Goal: Task Accomplishment & Management: Manage account settings

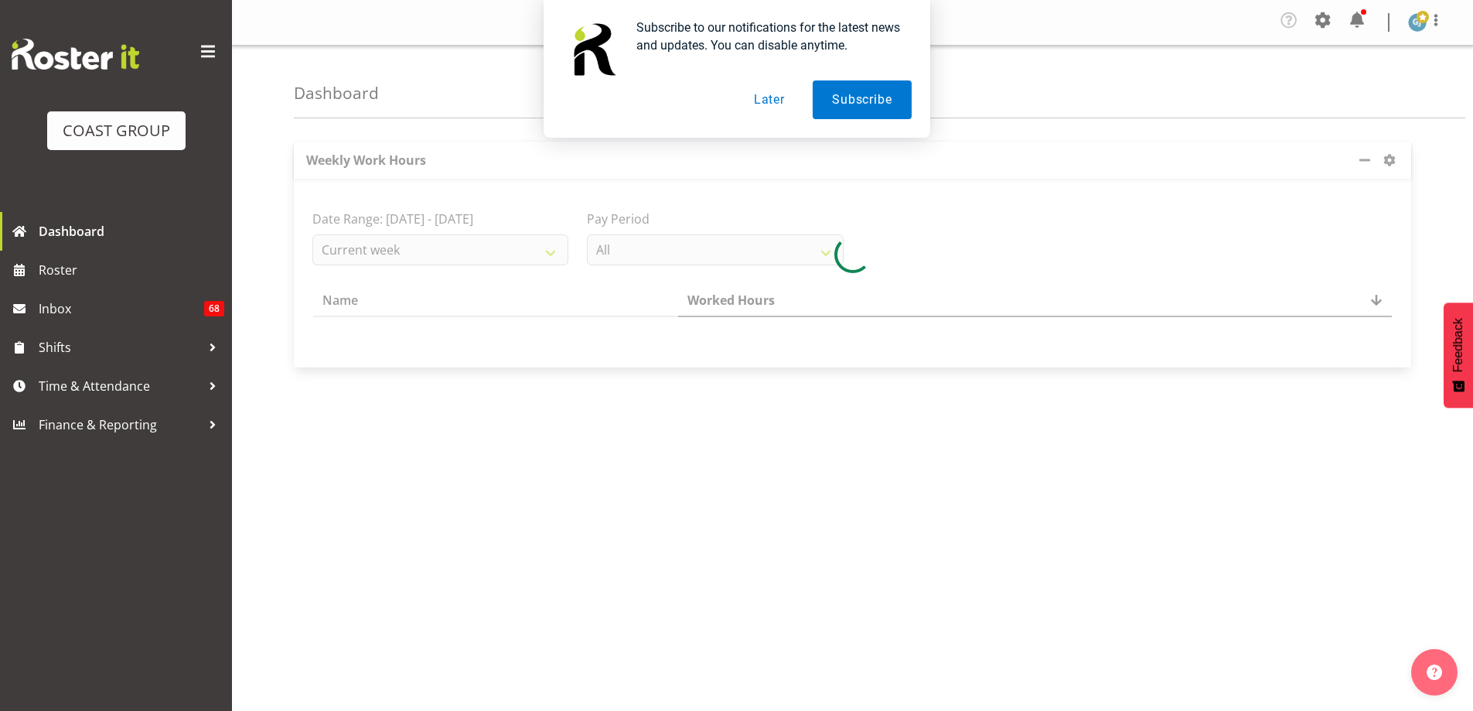
click at [777, 98] on button "Later" at bounding box center [770, 99] width 70 height 39
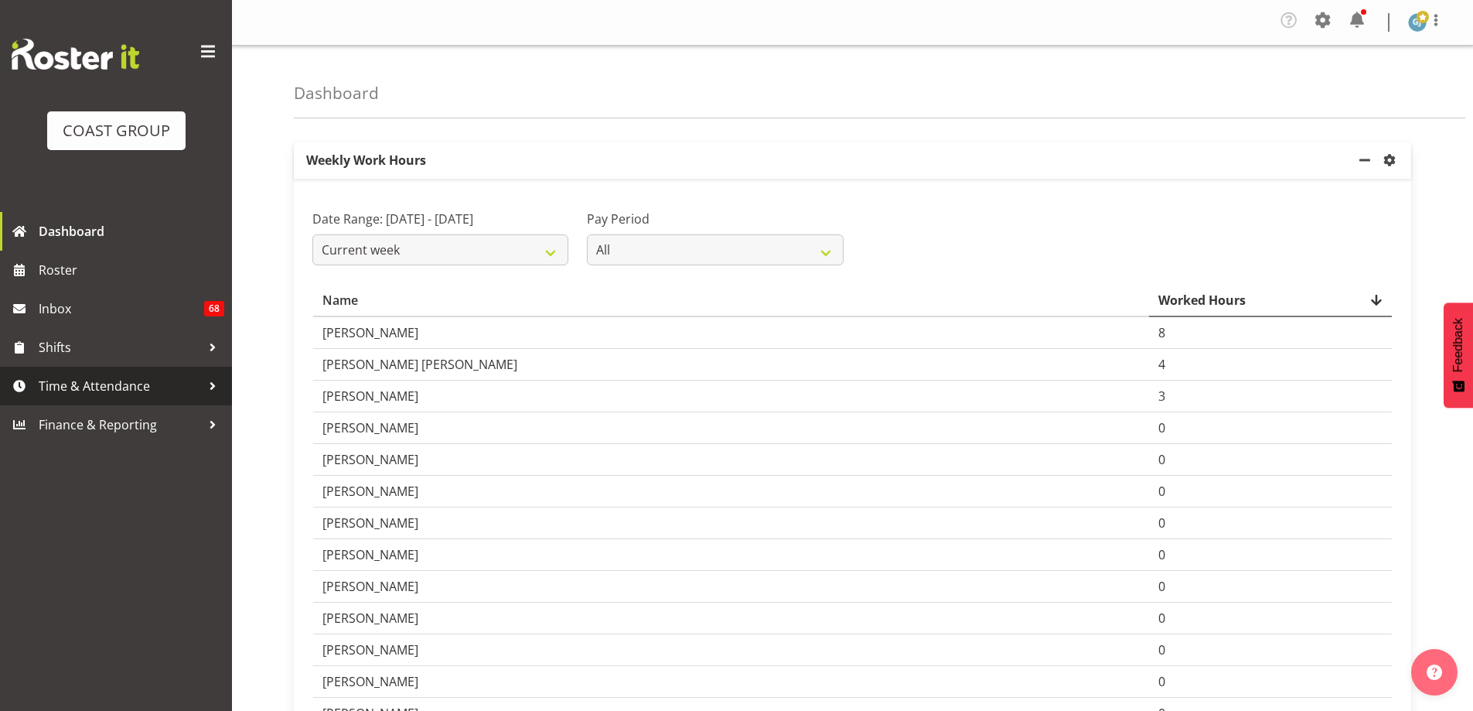
click at [210, 379] on div at bounding box center [212, 385] width 23 height 23
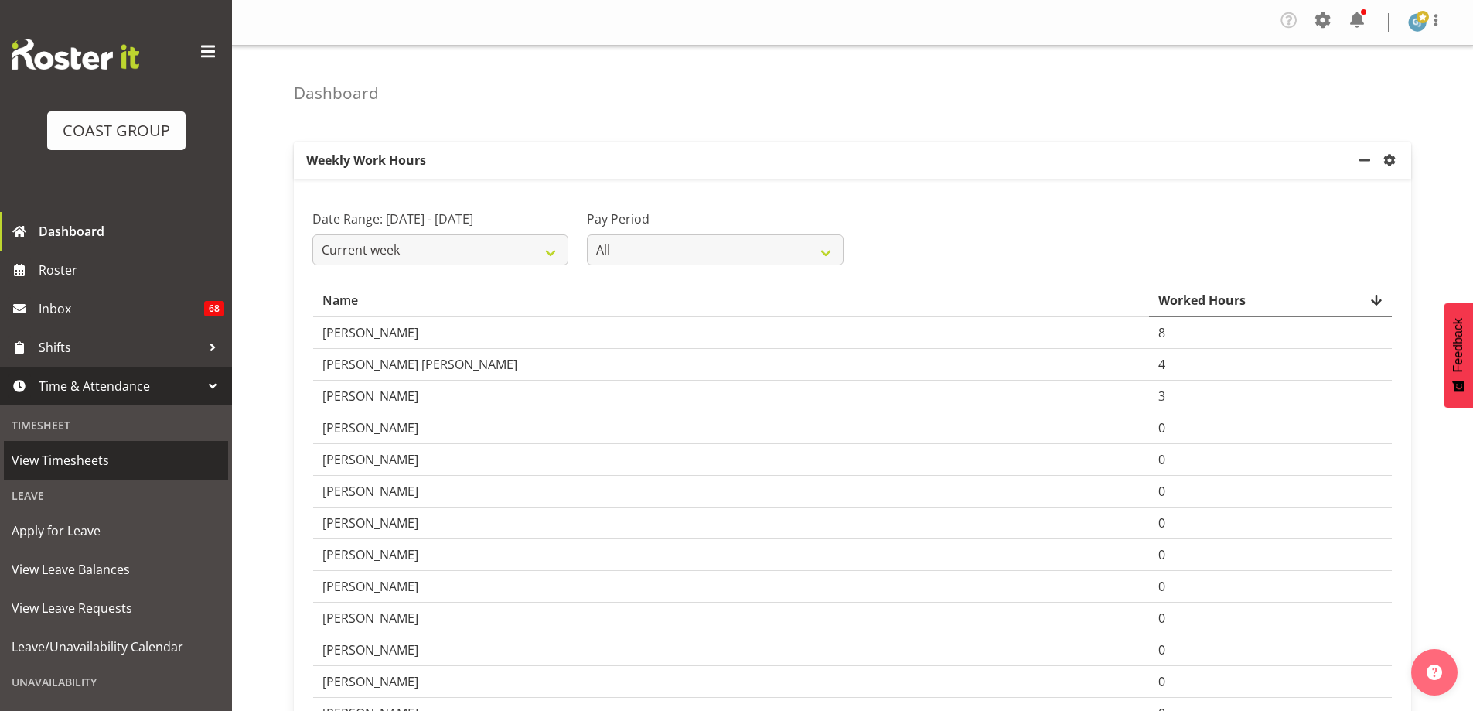
click at [128, 465] on span "View Timesheets" at bounding box center [116, 459] width 209 height 23
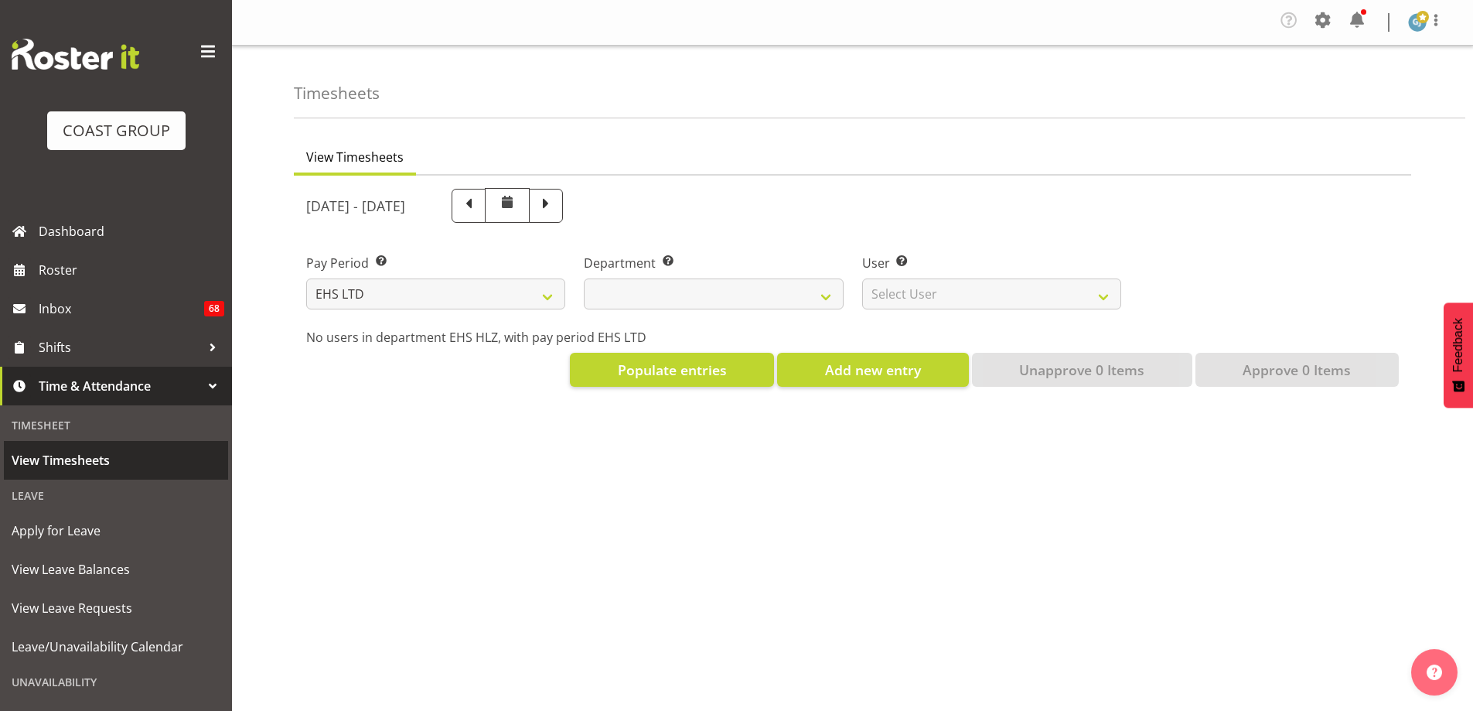
select select "7"
select select
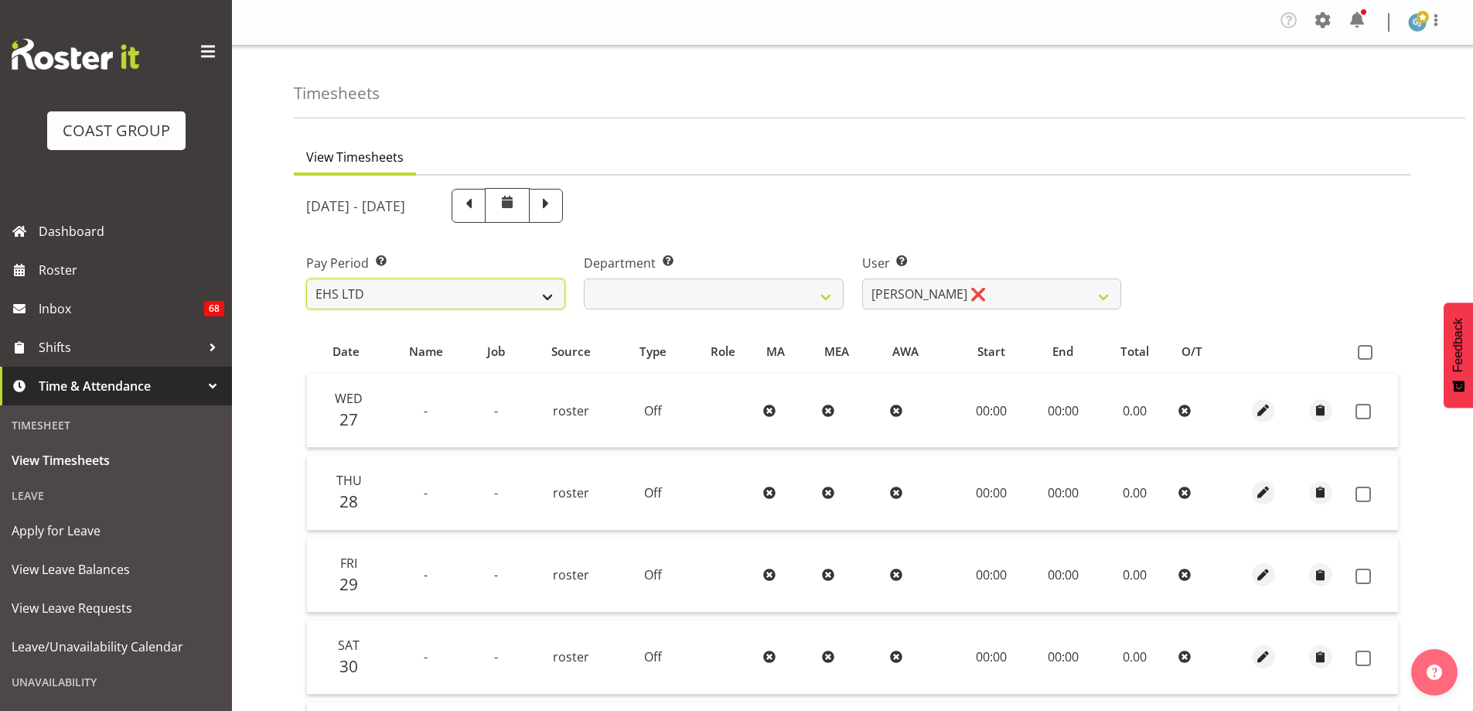
click at [555, 305] on select "SLP LTD EHS LTD DW LTD VEHICLES Carlton Events [PERSON_NAME] 120 Limited Wellin…" at bounding box center [435, 293] width 259 height 31
click at [534, 304] on select "SLP LTD EHS LTD DW LTD VEHICLES Carlton Events [PERSON_NAME] 120 Limited Wellin…" at bounding box center [435, 293] width 259 height 31
click at [527, 292] on select "SLP LTD EHS LTD DW LTD VEHICLES Carlton Events [PERSON_NAME] 120 Limited Wellin…" at bounding box center [435, 293] width 259 height 31
select select "149"
click at [306, 278] on select "SLP LTD EHS LTD DW LTD VEHICLES Carlton Events [PERSON_NAME] 120 Limited Wellin…" at bounding box center [435, 293] width 259 height 31
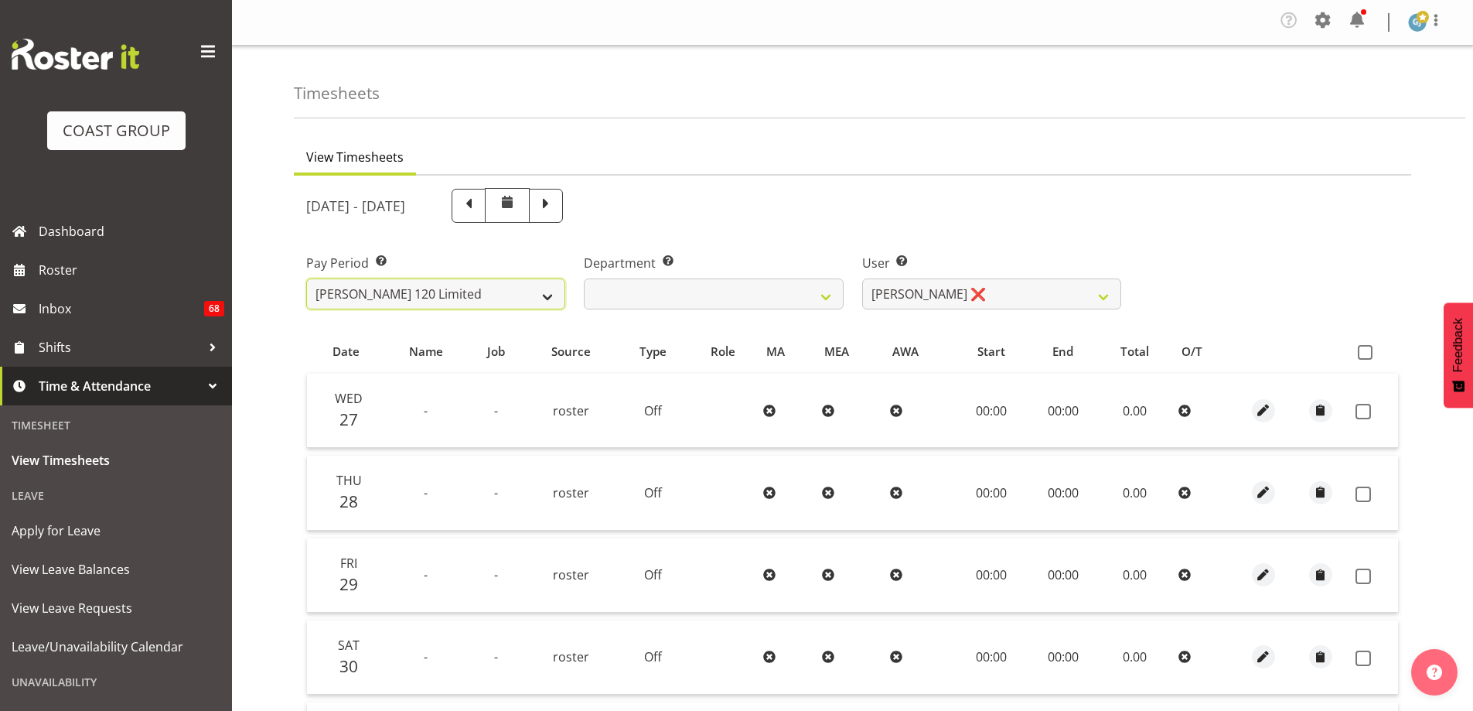
select select
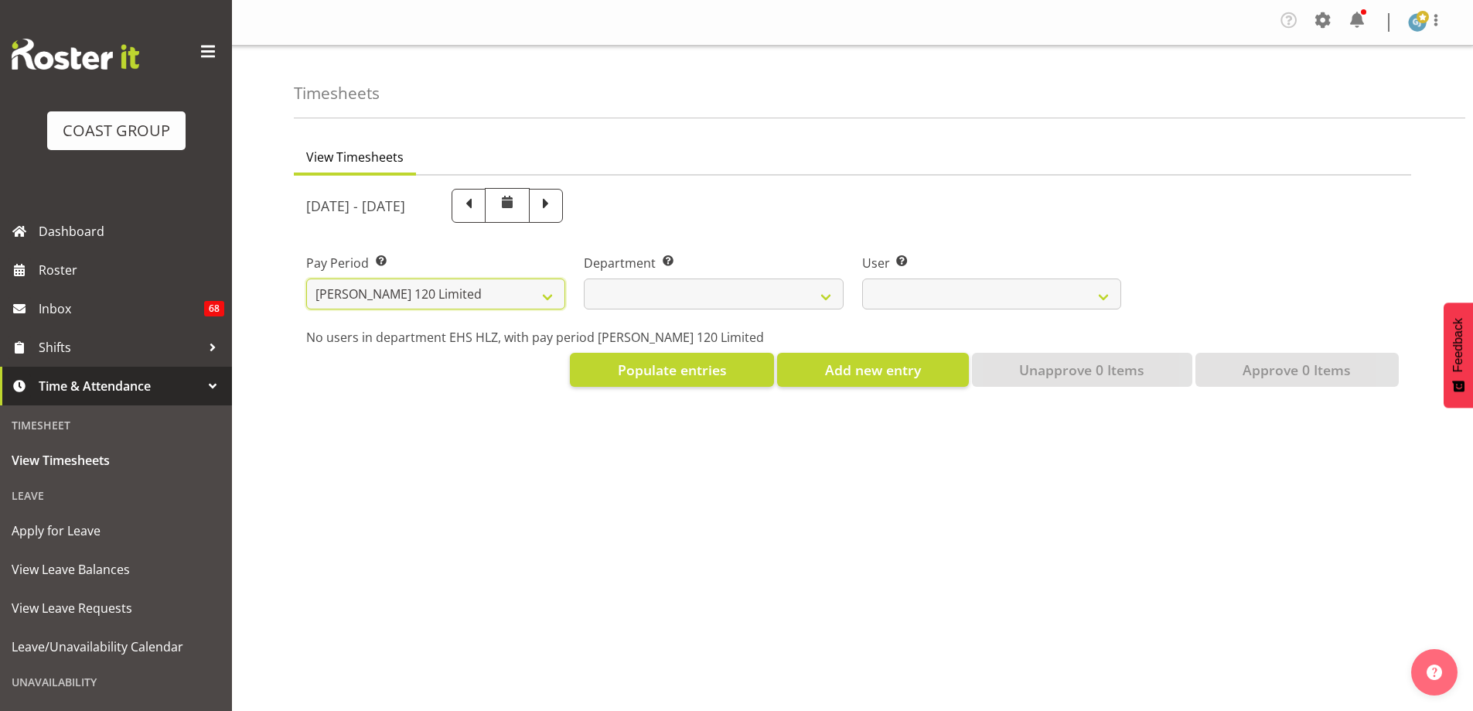
select select
click at [0, 0] on div at bounding box center [0, 0] width 0 height 0
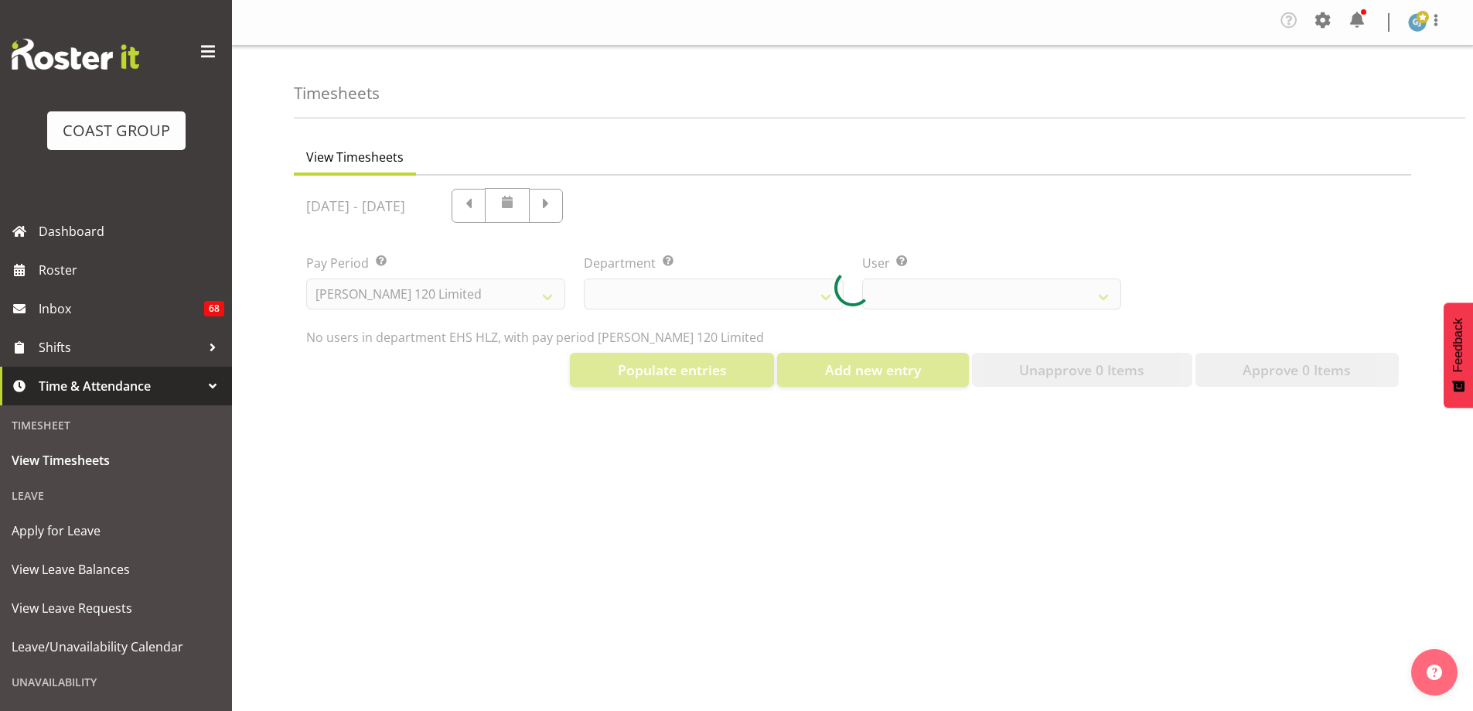
select select
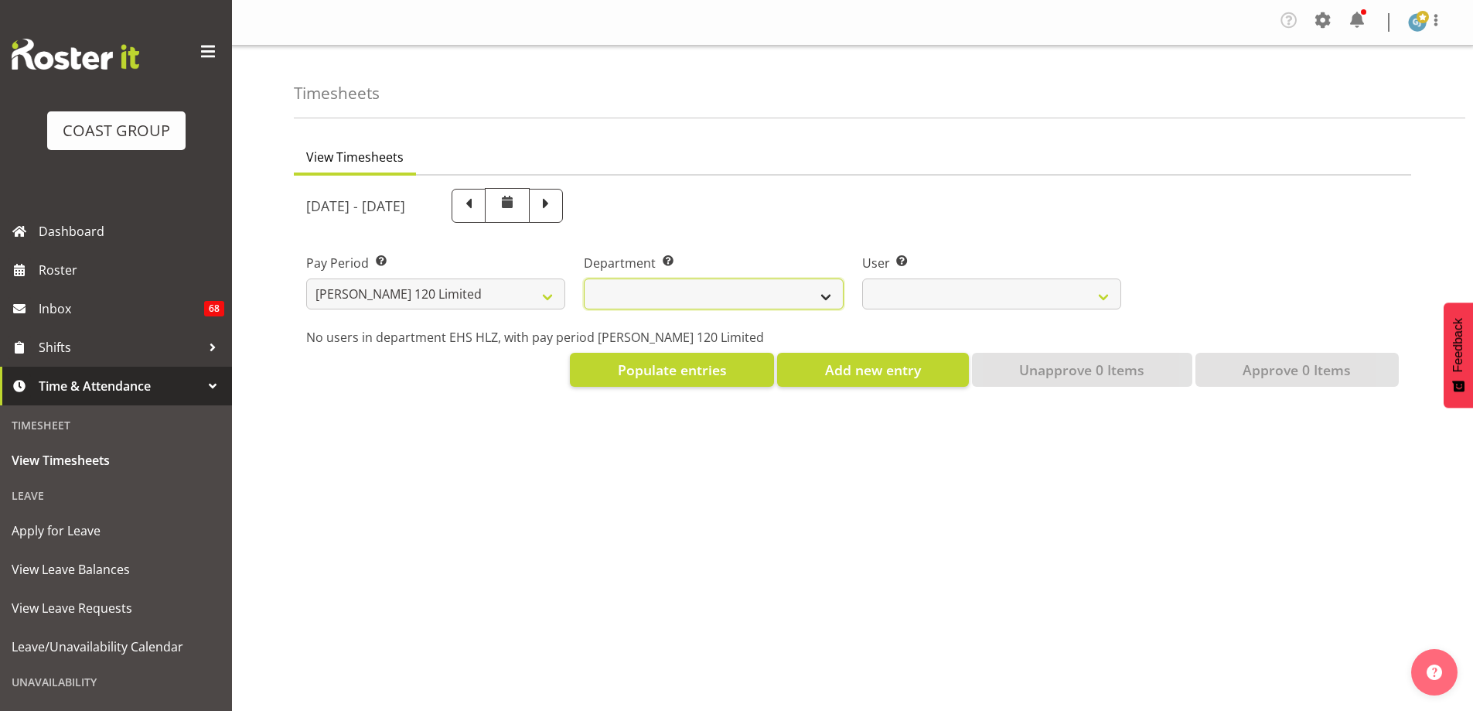
click at [827, 295] on select "[PERSON_NAME]" at bounding box center [713, 293] width 259 height 31
select select "751"
click at [584, 278] on select "[PERSON_NAME]" at bounding box center [713, 293] width 259 height 31
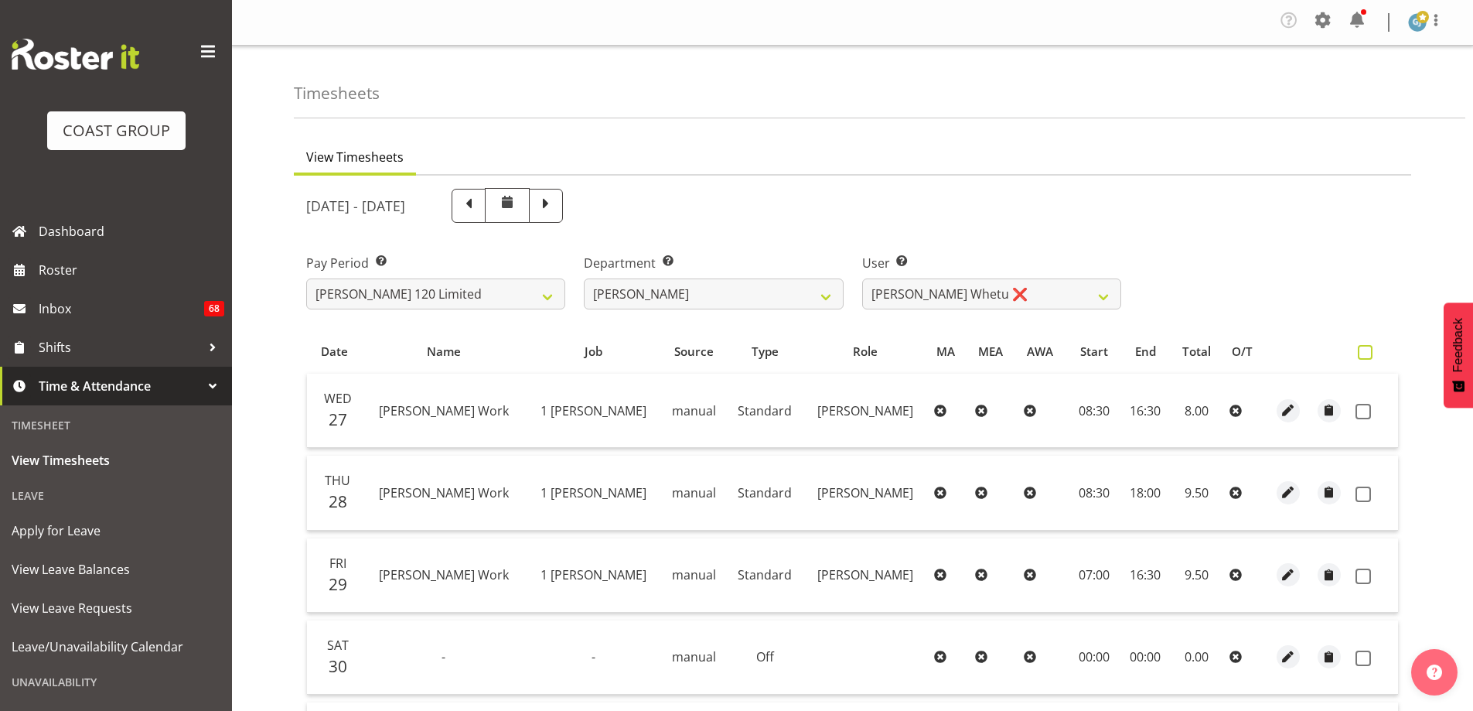
click at [1366, 350] on span at bounding box center [1365, 352] width 15 height 15
click at [1366, 350] on input "checkbox" at bounding box center [1363, 352] width 10 height 10
checkbox input "true"
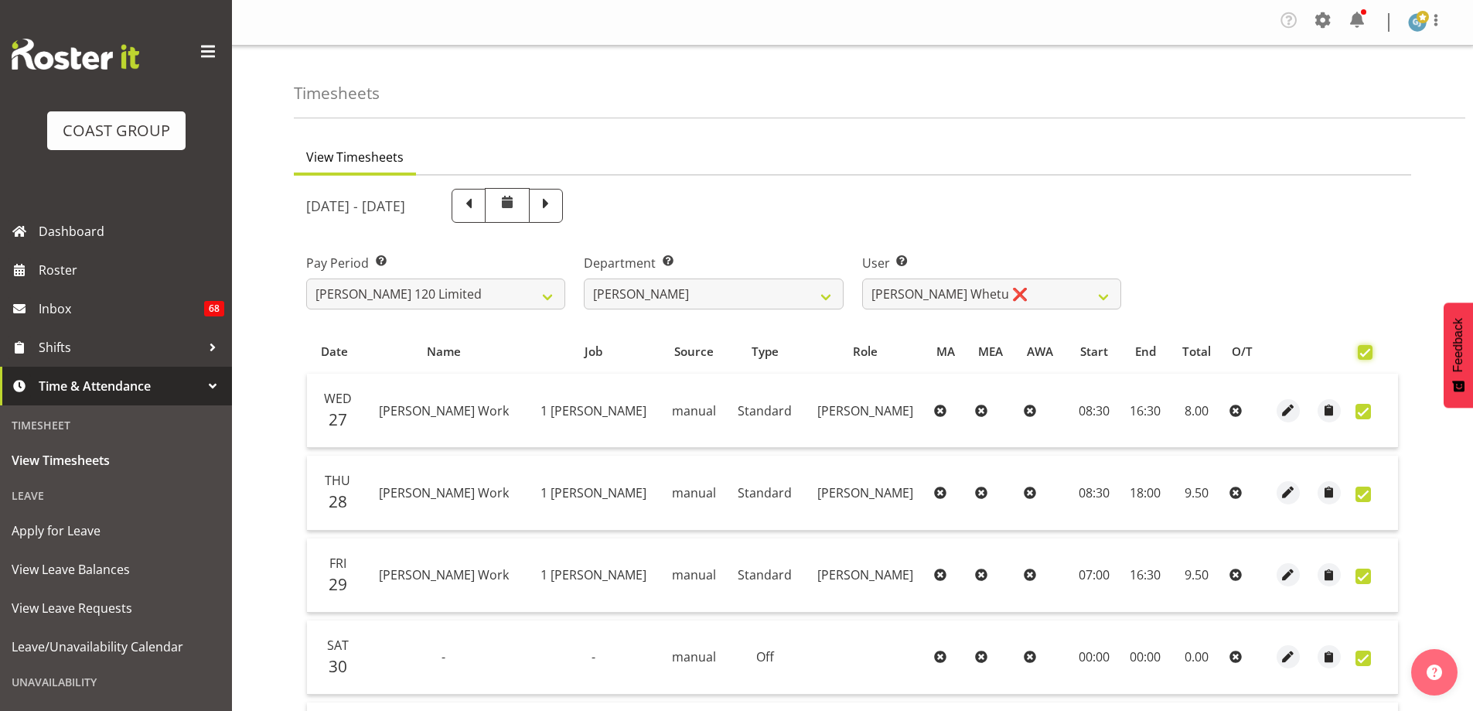
checkbox input "true"
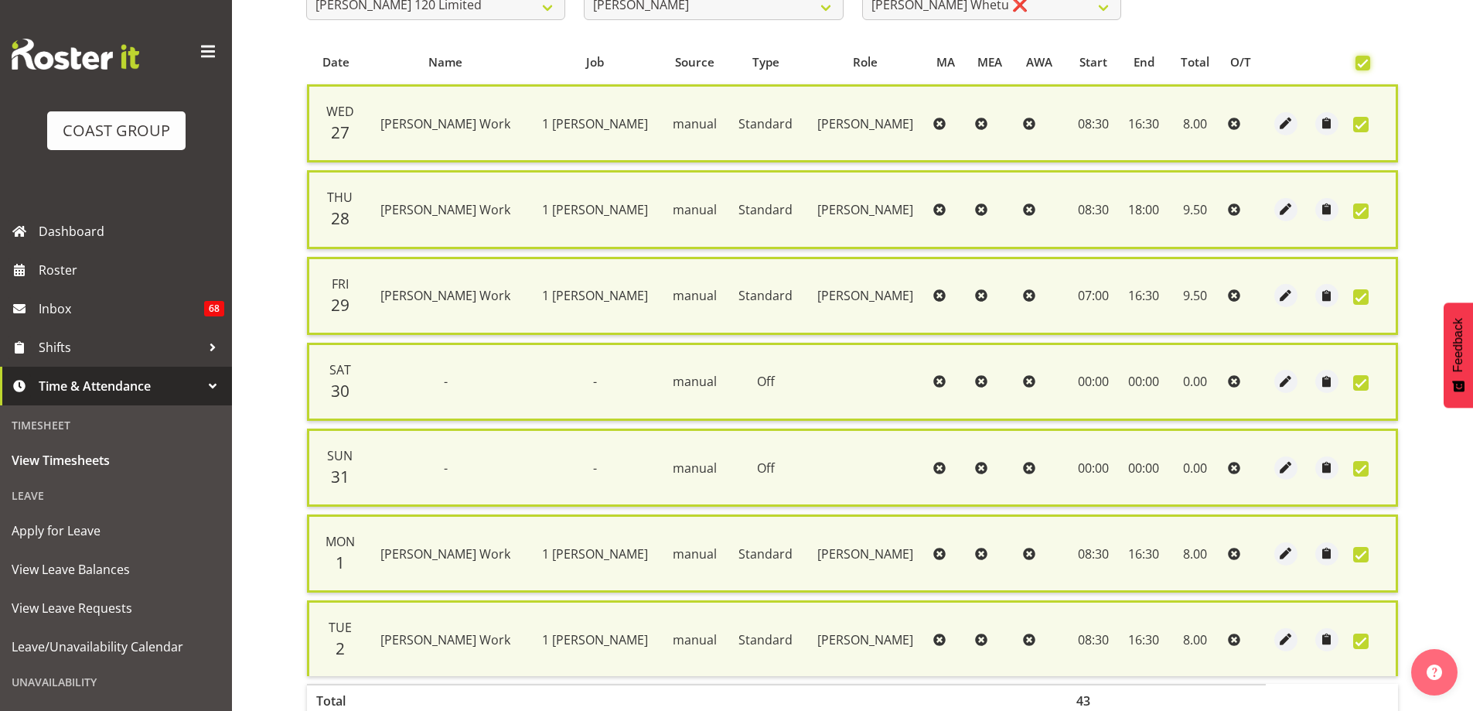
scroll to position [391, 0]
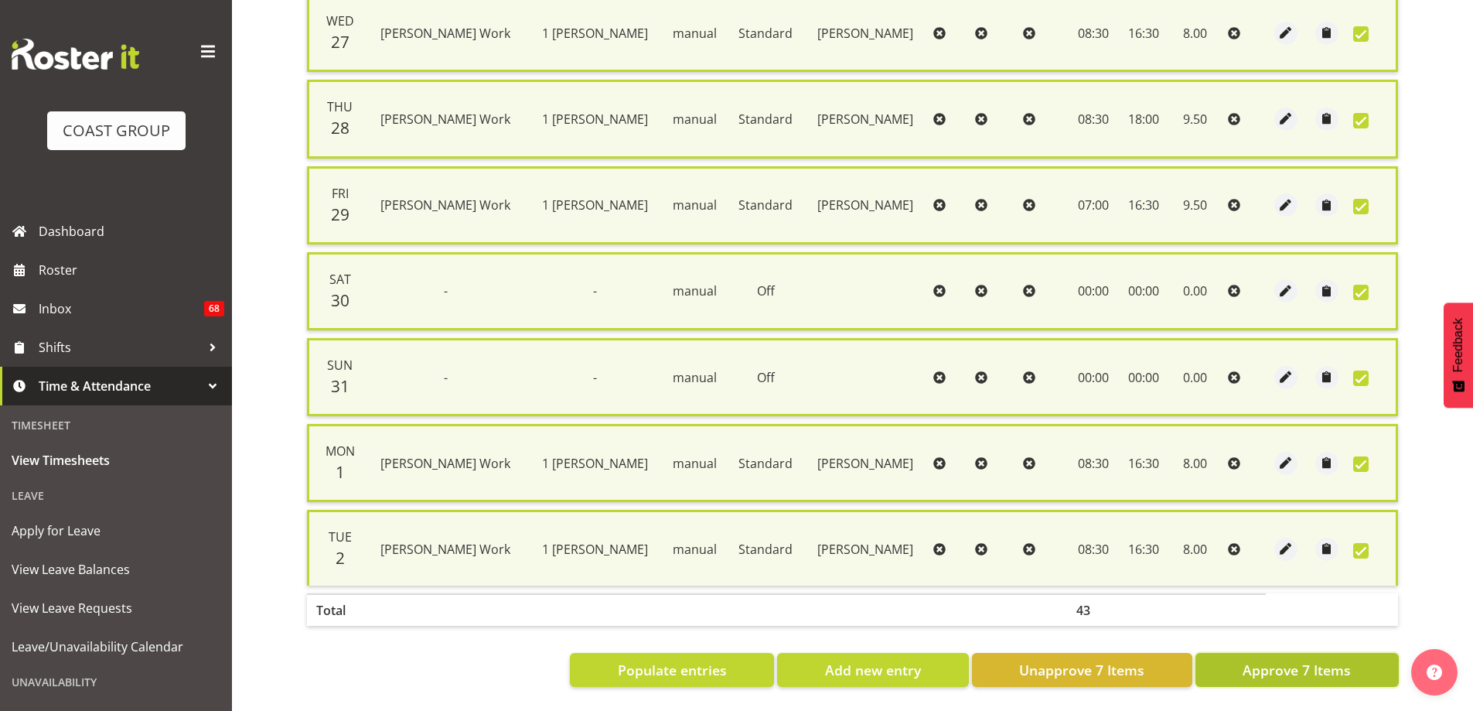
click at [1273, 667] on span "Approve 7 Items" at bounding box center [1297, 670] width 108 height 20
checkbox input "false"
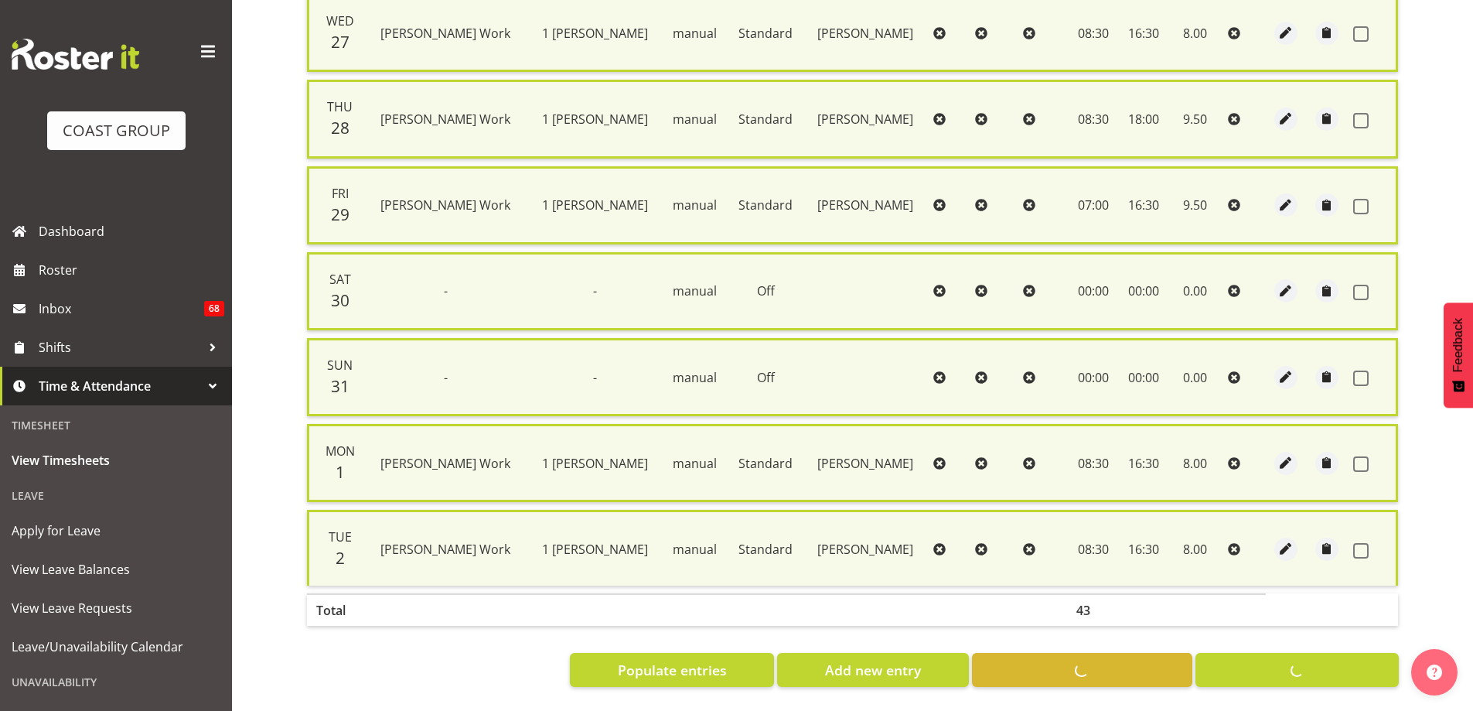
checkbox input "false"
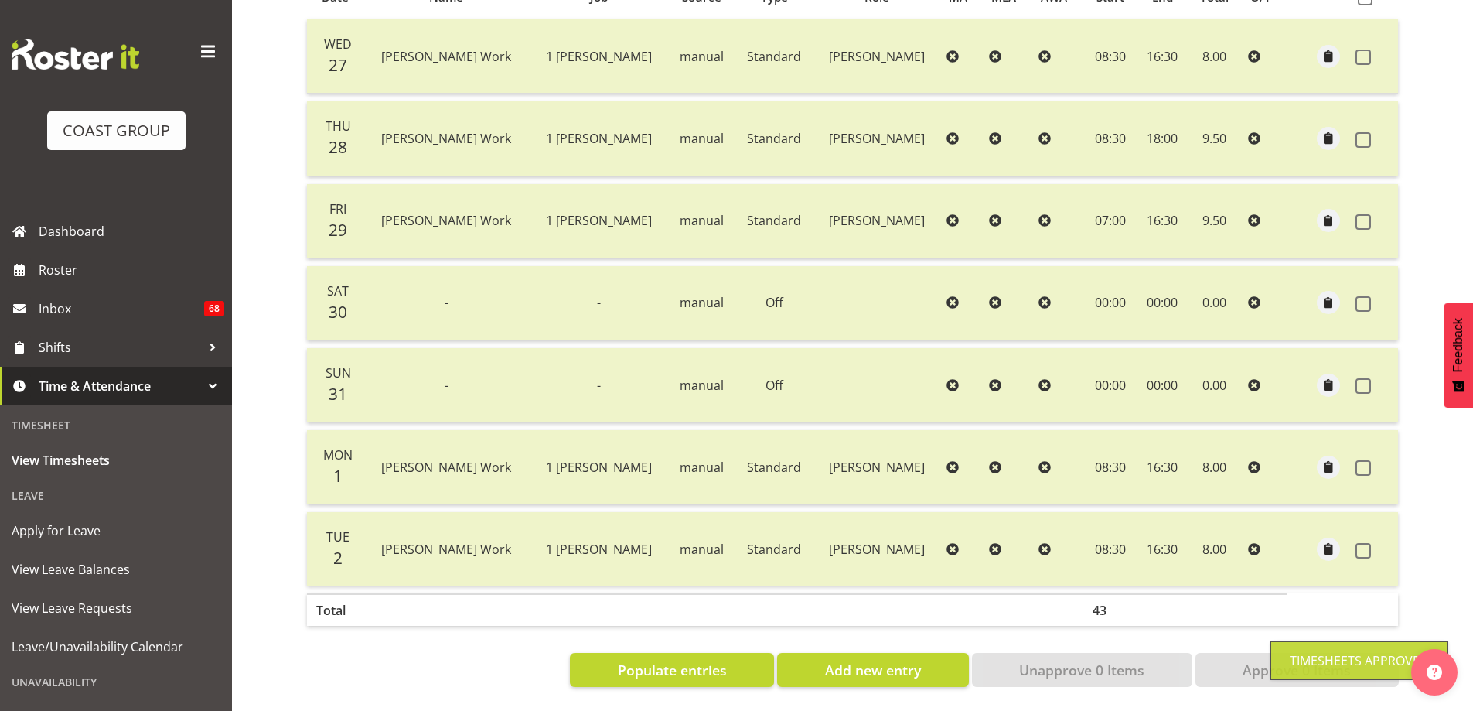
scroll to position [0, 0]
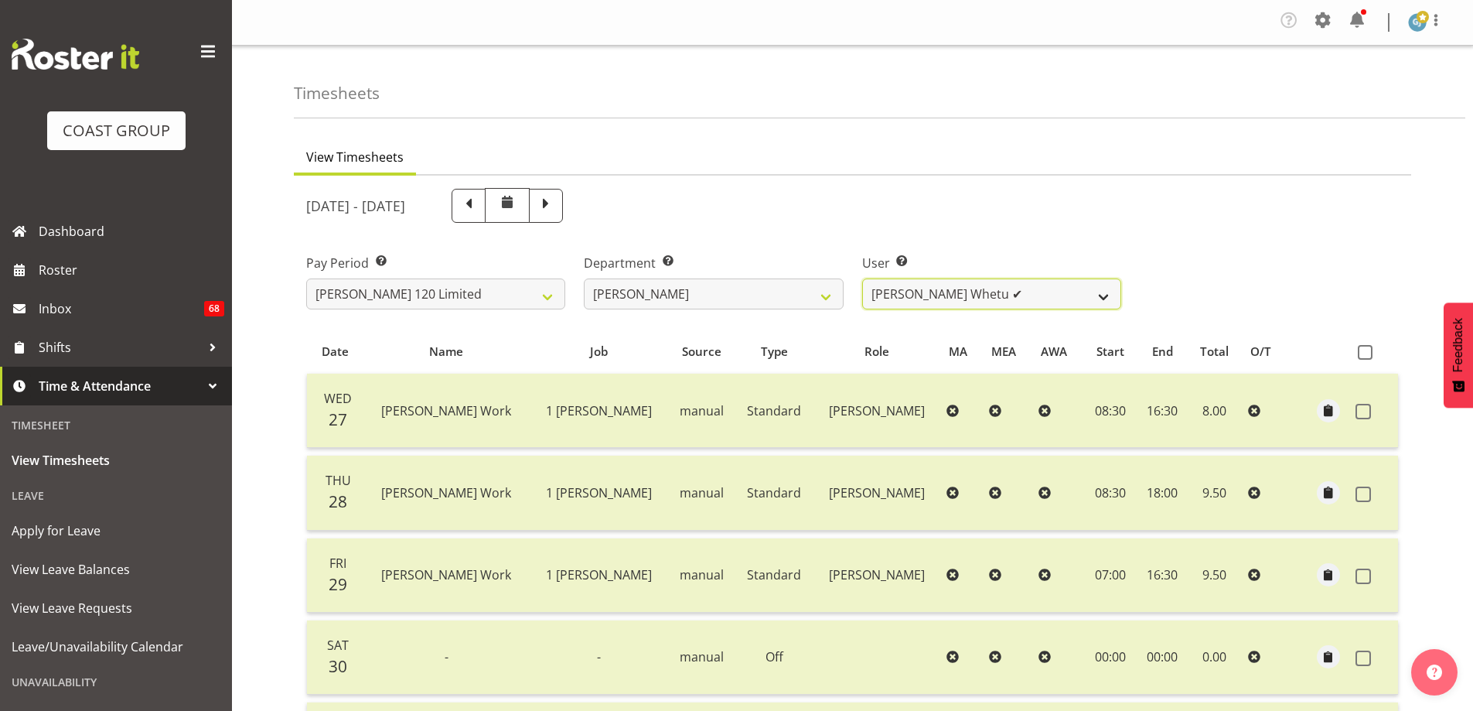
click at [1108, 292] on select "[PERSON_NAME] Whetu ✔ [PERSON_NAME] ❌ [PERSON_NAME] ❌ [PERSON_NAME] ❌ [PERSON_N…" at bounding box center [991, 293] width 259 height 31
select select "11356"
click at [862, 278] on select "[PERSON_NAME] Whetu ✔ [PERSON_NAME] ❌ [PERSON_NAME] ❌ [PERSON_NAME] ❌ [PERSON_N…" at bounding box center [991, 293] width 259 height 31
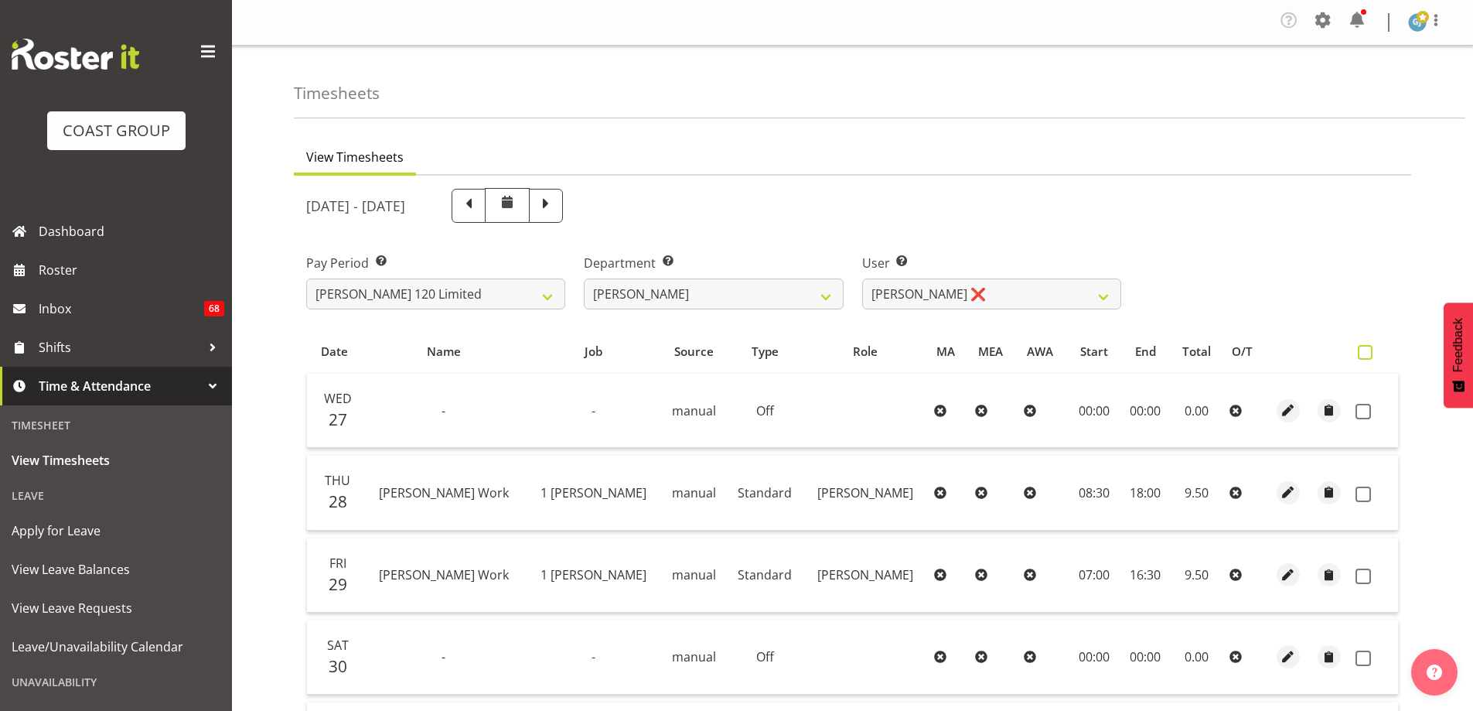
click at [1364, 353] on span at bounding box center [1365, 352] width 15 height 15
click at [1364, 353] on input "checkbox" at bounding box center [1363, 352] width 10 height 10
checkbox input "true"
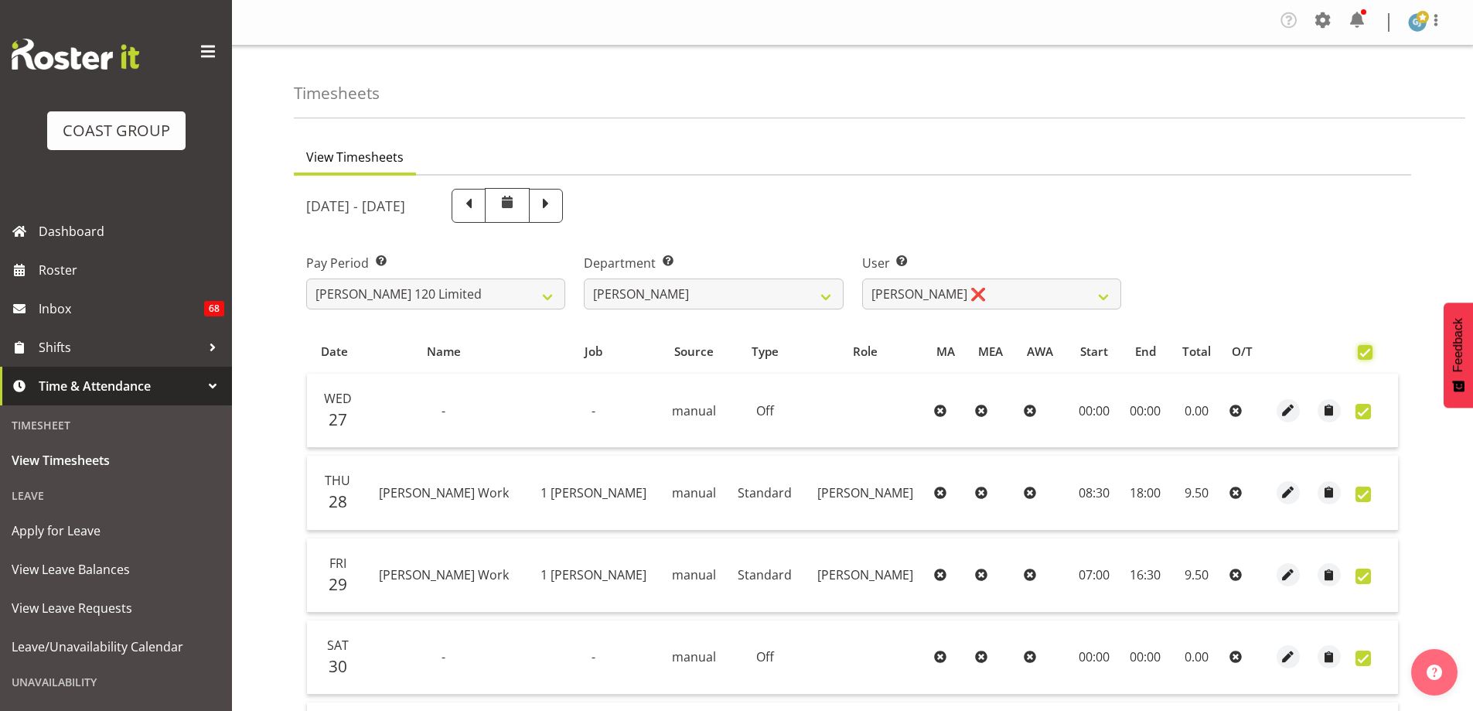
checkbox input "true"
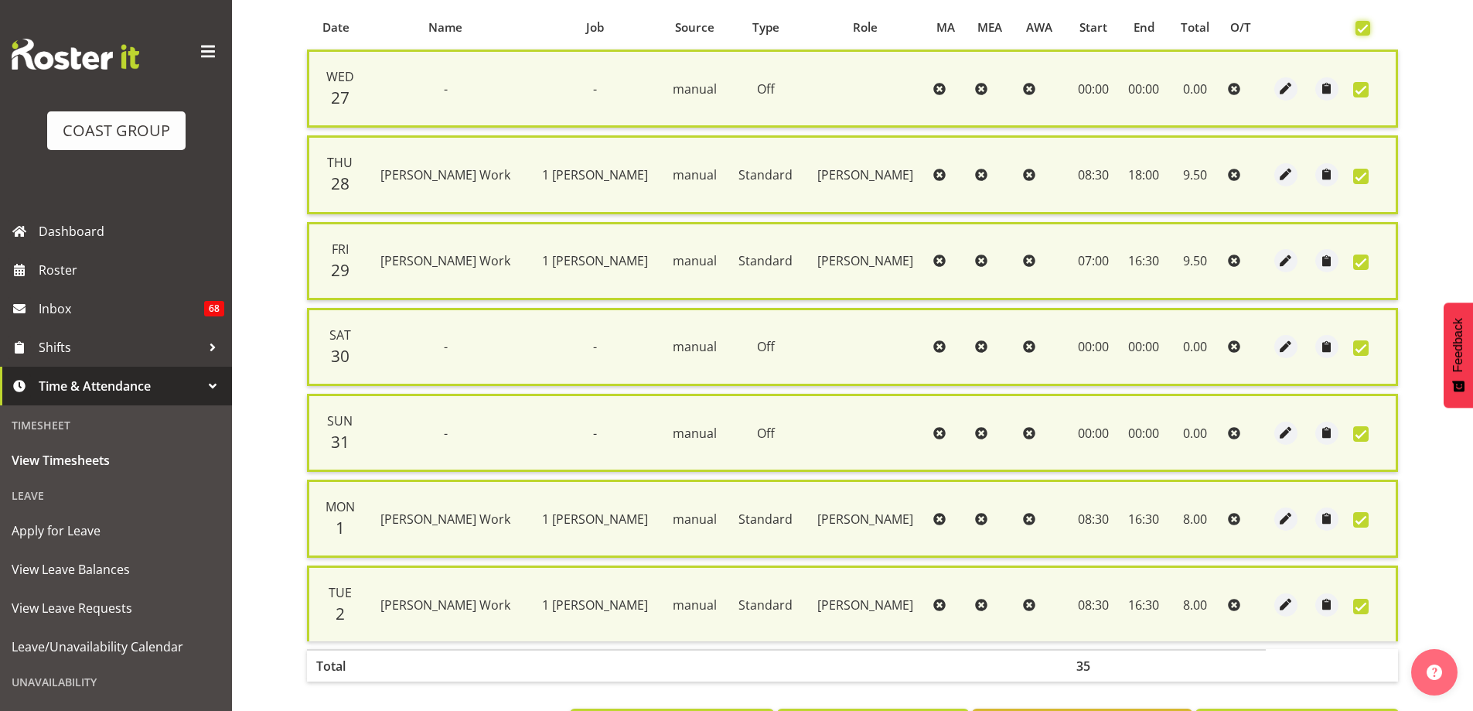
scroll to position [328, 0]
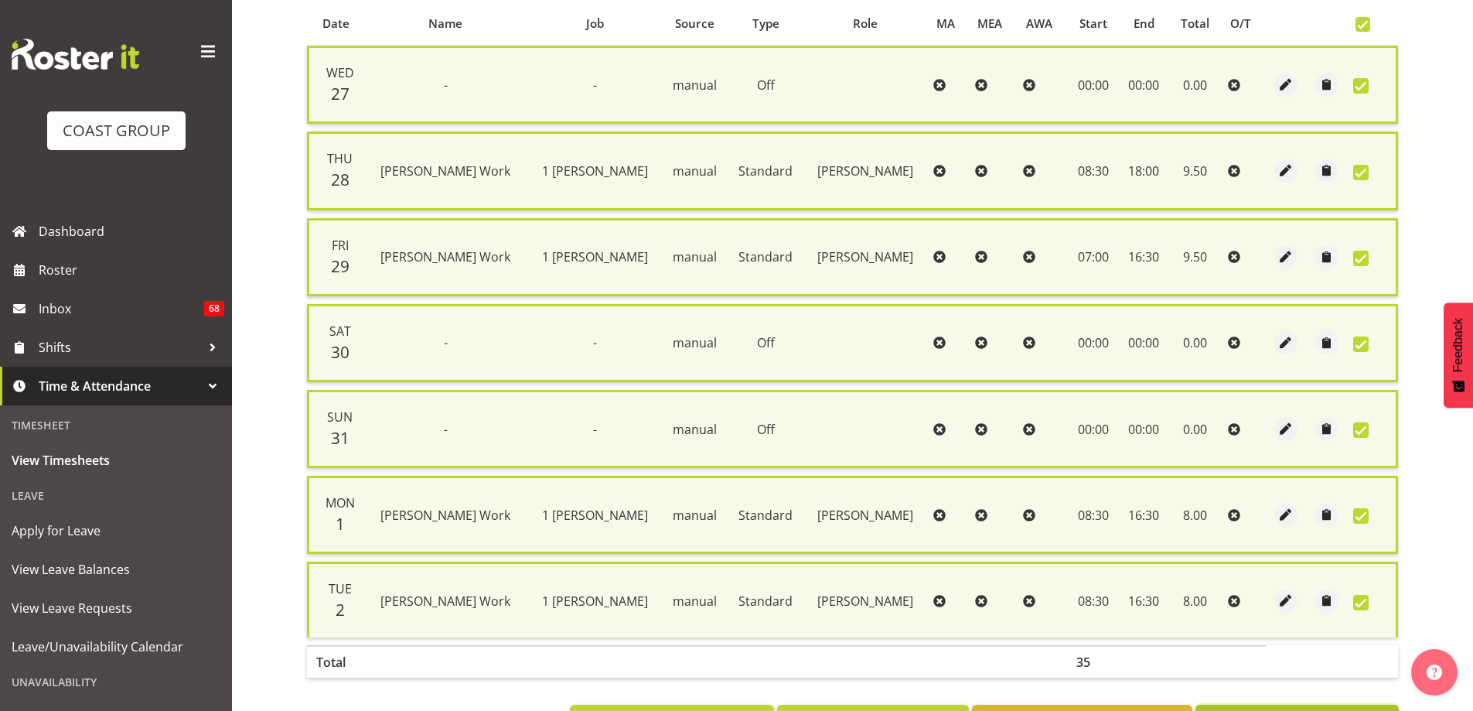
click at [1273, 708] on button "Approve 7 Items" at bounding box center [1296, 721] width 203 height 34
checkbox input "false"
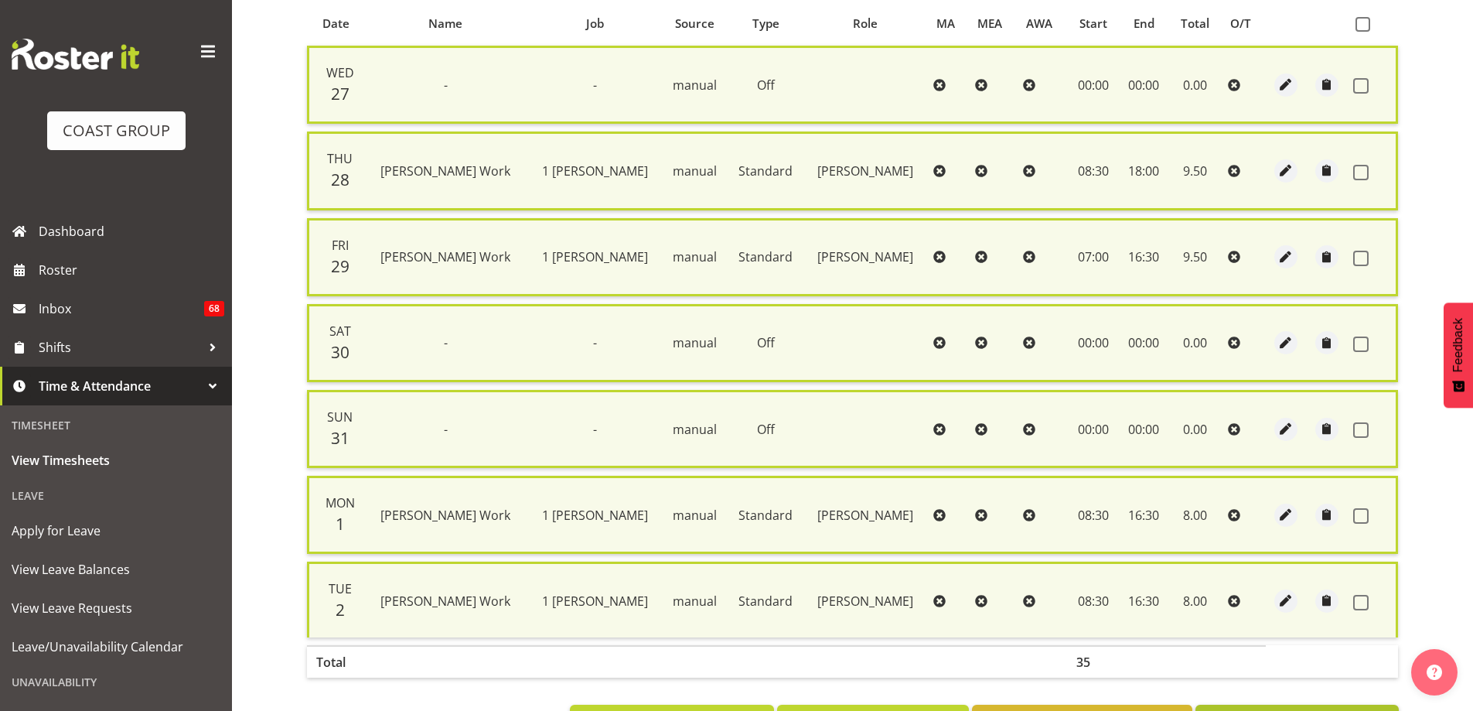
checkbox input "false"
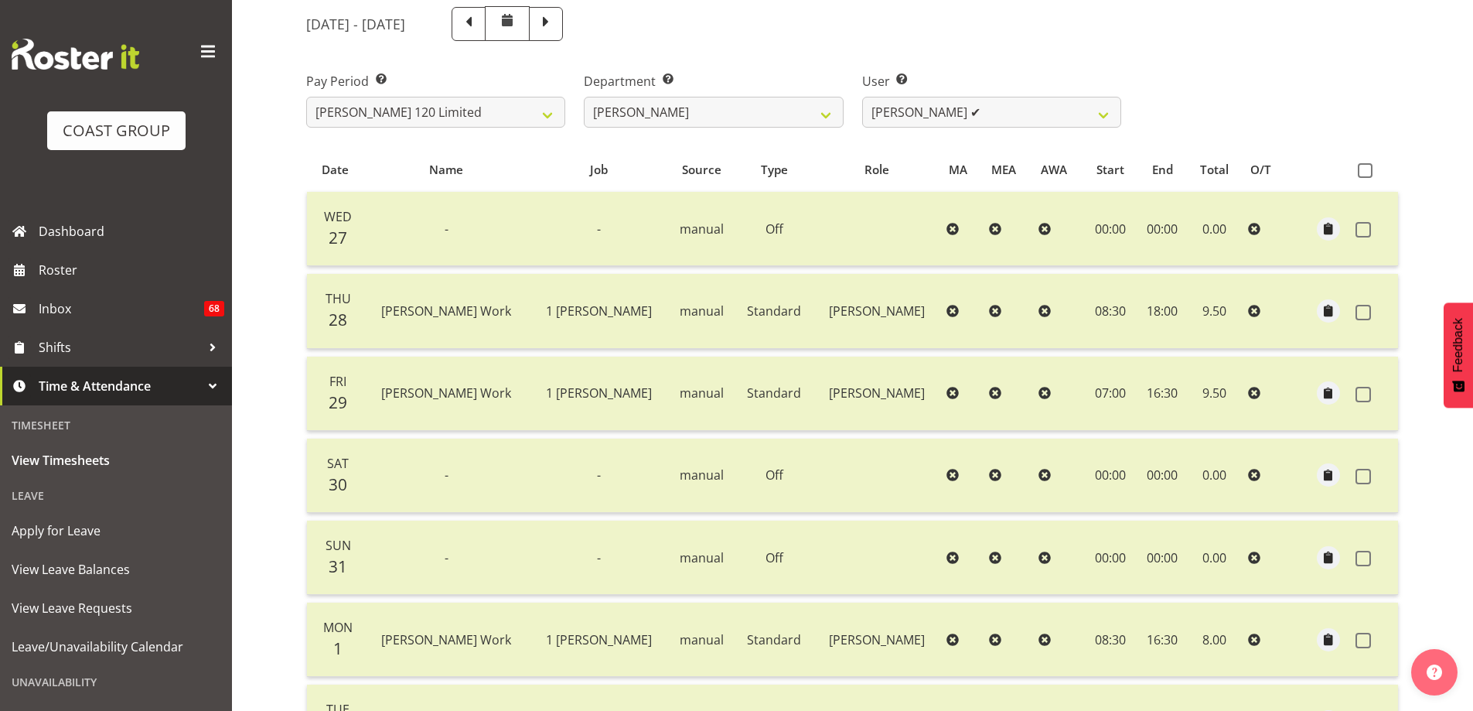
scroll to position [159, 0]
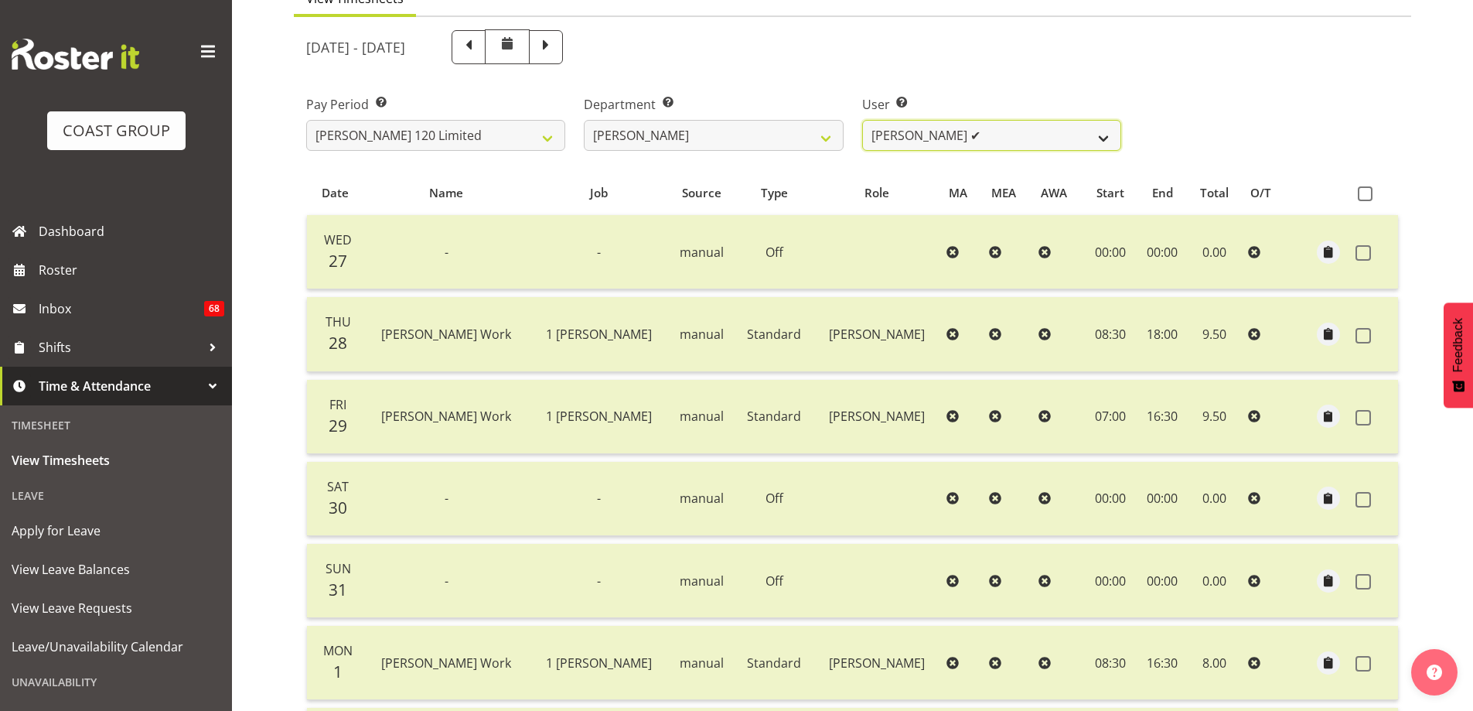
click at [1102, 143] on select "[PERSON_NAME] Whetu ✔ [PERSON_NAME] ✔ [PERSON_NAME] ❌ [PERSON_NAME] ❌ [PERSON_N…" at bounding box center [991, 135] width 259 height 31
select select "10438"
click at [862, 120] on select "[PERSON_NAME] Whetu ✔ [PERSON_NAME] ✔ [PERSON_NAME] ❌ [PERSON_NAME] ❌ [PERSON_N…" at bounding box center [991, 135] width 259 height 31
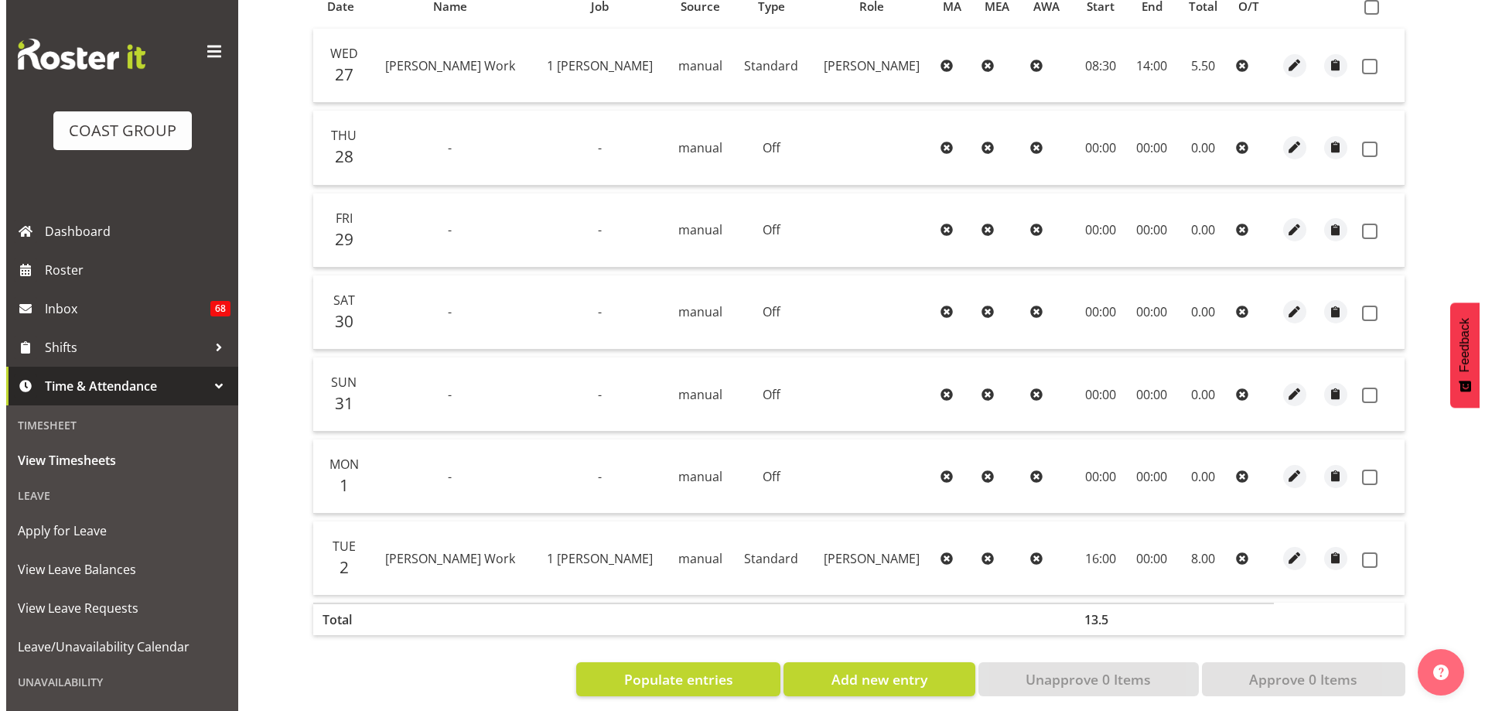
scroll to position [346, 0]
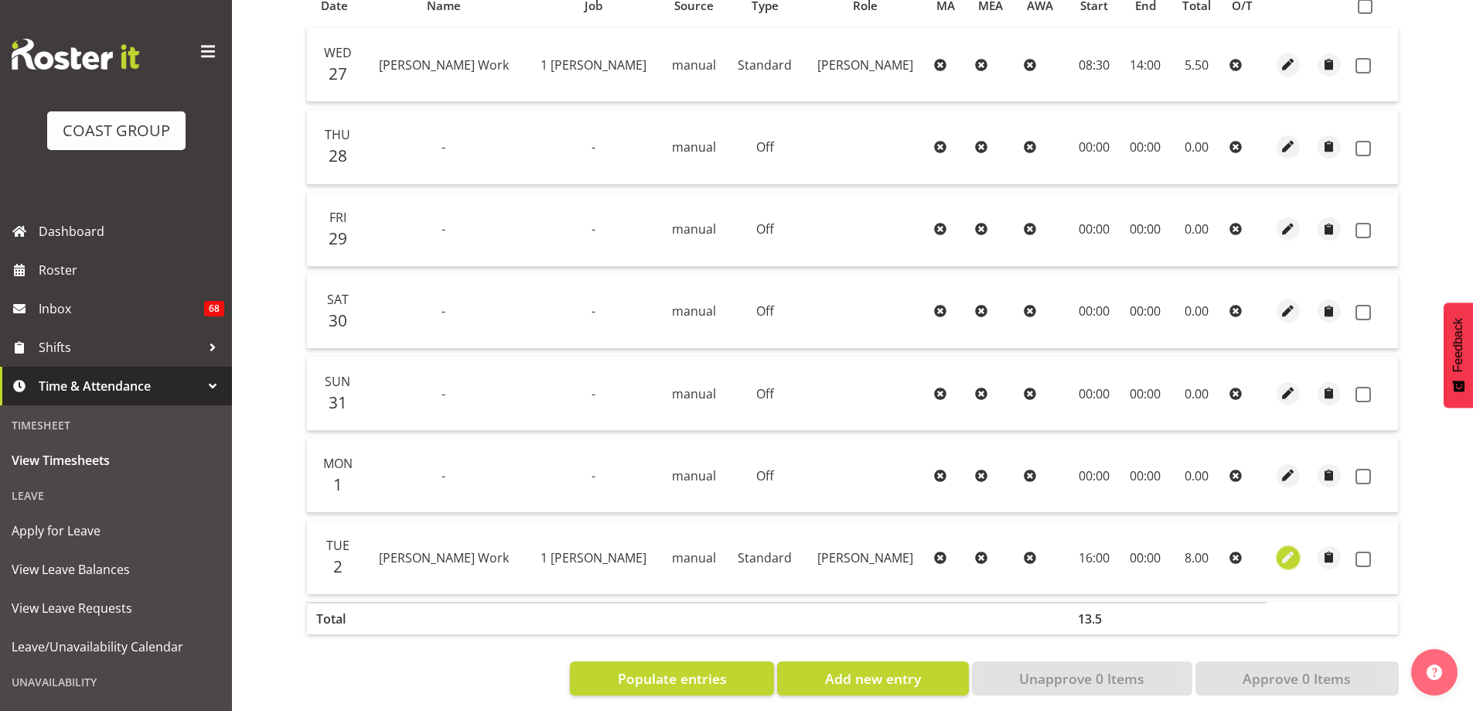
click at [1283, 560] on span "button" at bounding box center [1288, 557] width 18 height 18
select select "Standard"
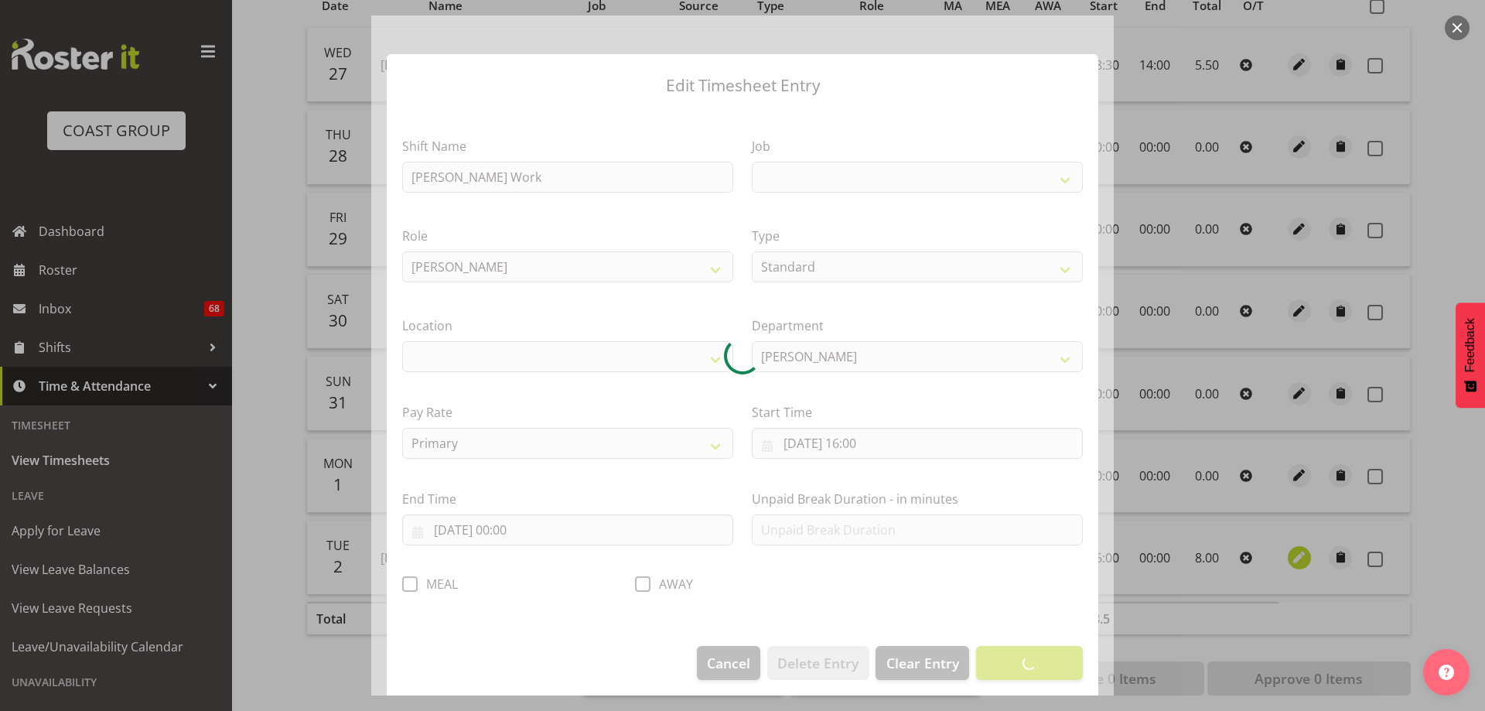
select select
select select "7031"
select select "1074"
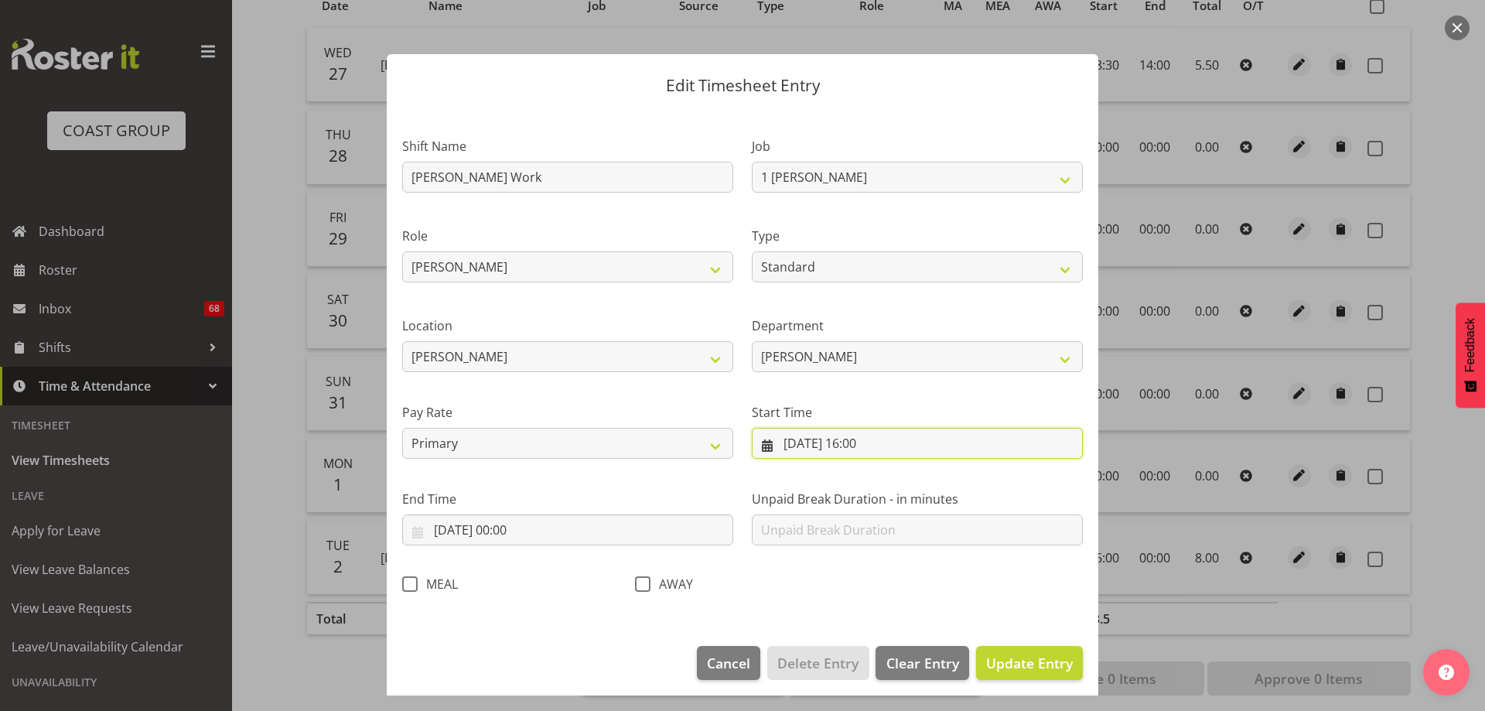
click at [885, 443] on input "[DATE] 16:00" at bounding box center [917, 443] width 331 height 31
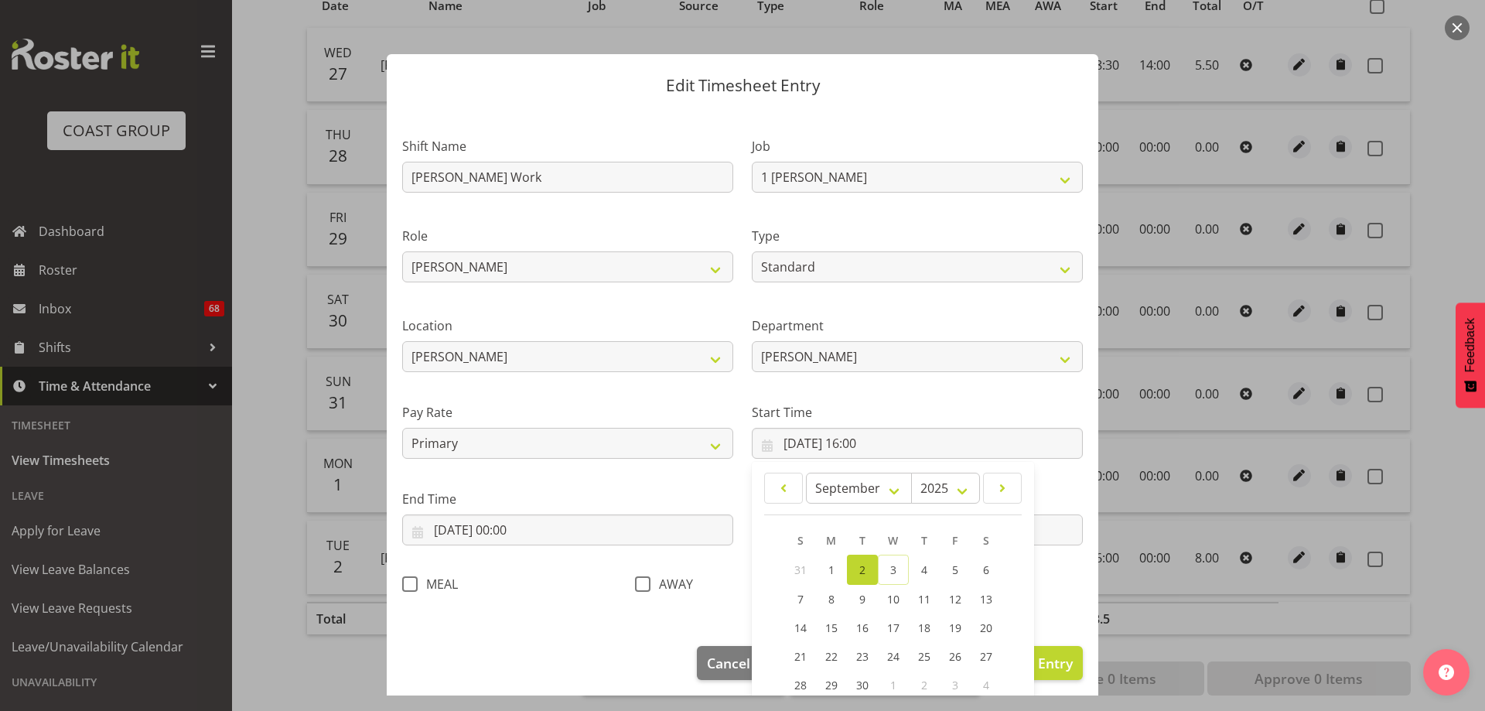
click at [848, 565] on link "2" at bounding box center [862, 569] width 31 height 30
type input "[DATE] 00:00"
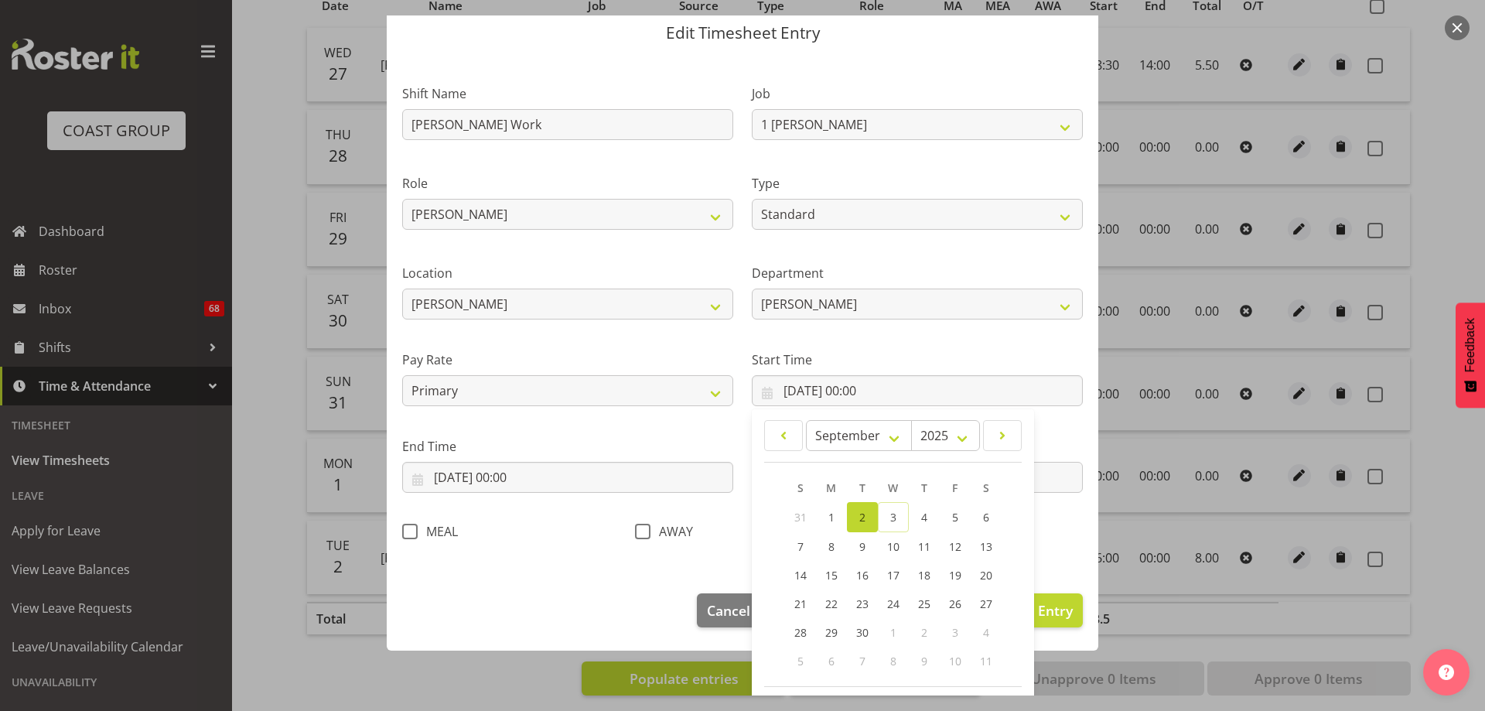
scroll to position [117, 0]
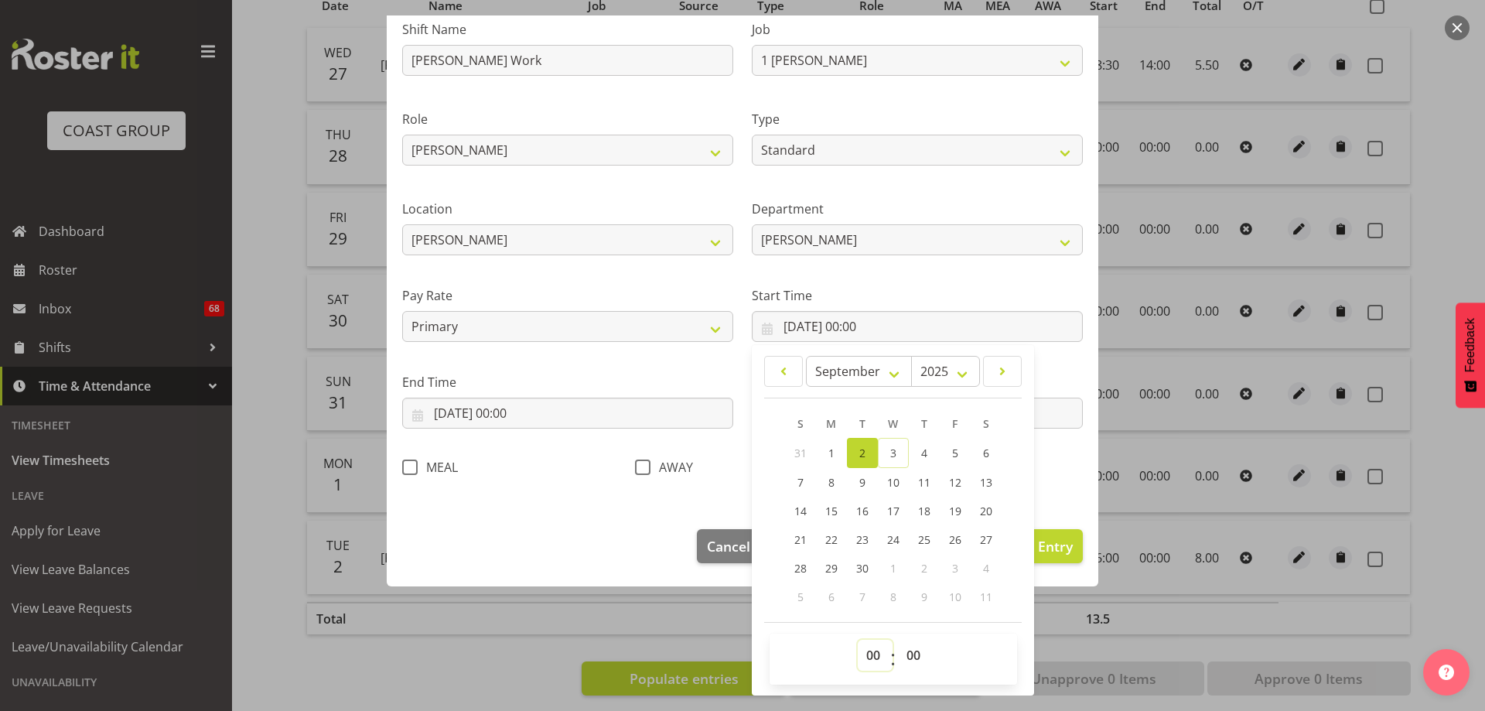
click at [858, 658] on select "00 01 02 03 04 05 06 07 08 09 10 11 12 13 14 15 16 17 18 19 20 21 22 23" at bounding box center [875, 654] width 35 height 31
select select "8"
click at [858, 639] on select "00 01 02 03 04 05 06 07 08 09 10 11 12 13 14 15 16 17 18 19 20 21 22 23" at bounding box center [875, 654] width 35 height 31
type input "[DATE] 08:00"
click at [906, 658] on select "00 01 02 03 04 05 06 07 08 09 10 11 12 13 14 15 16 17 18 19 20 21 22 23 24 25 2…" at bounding box center [915, 654] width 35 height 31
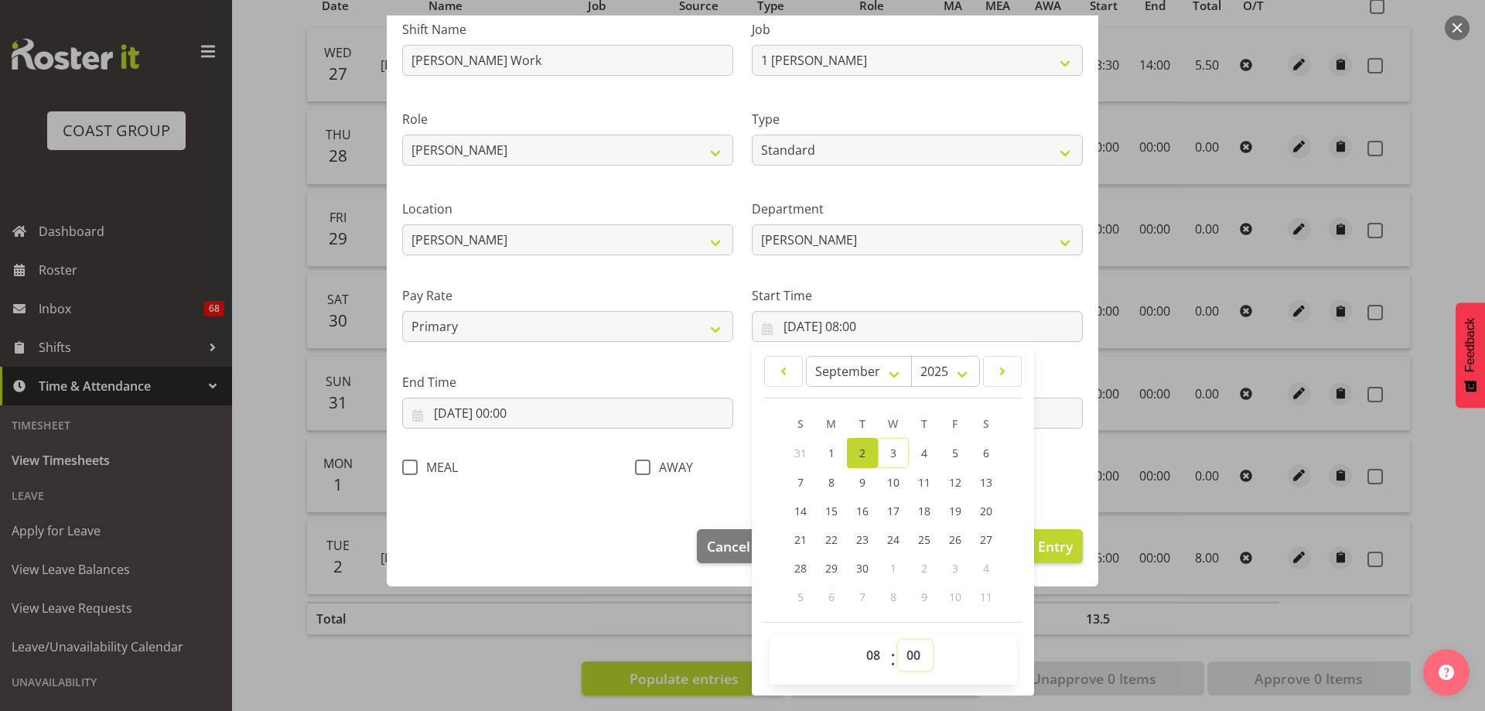
select select "30"
click at [898, 639] on select "00 01 02 03 04 05 06 07 08 09 10 11 12 13 14 15 16 17 18 19 20 21 22 23 24 25 2…" at bounding box center [915, 654] width 35 height 31
type input "[DATE] 08:30"
click at [1045, 501] on section "Shift Name [PERSON_NAME] Work Job 1 Carlton Events 1 [PERSON_NAME][GEOGRAPHIC_D…" at bounding box center [742, 252] width 711 height 521
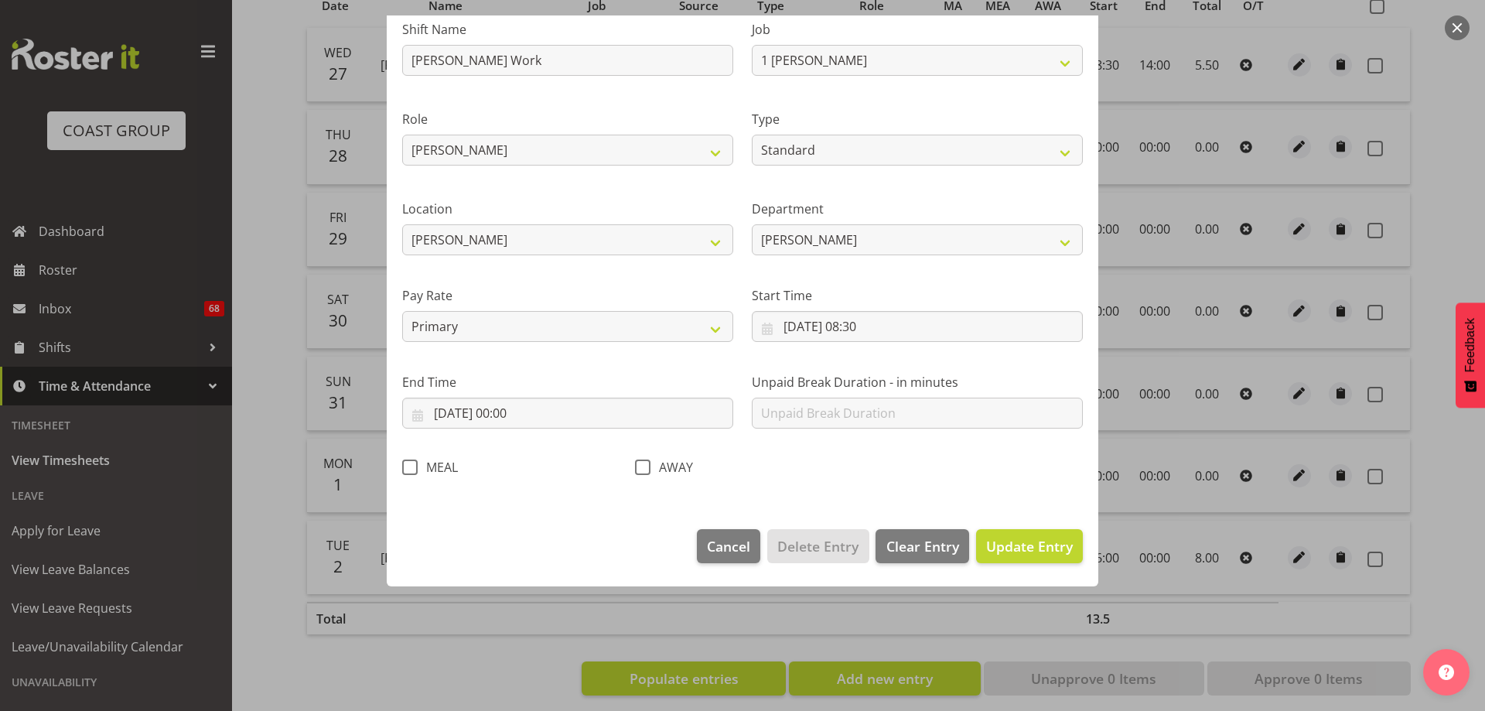
scroll to position [8, 0]
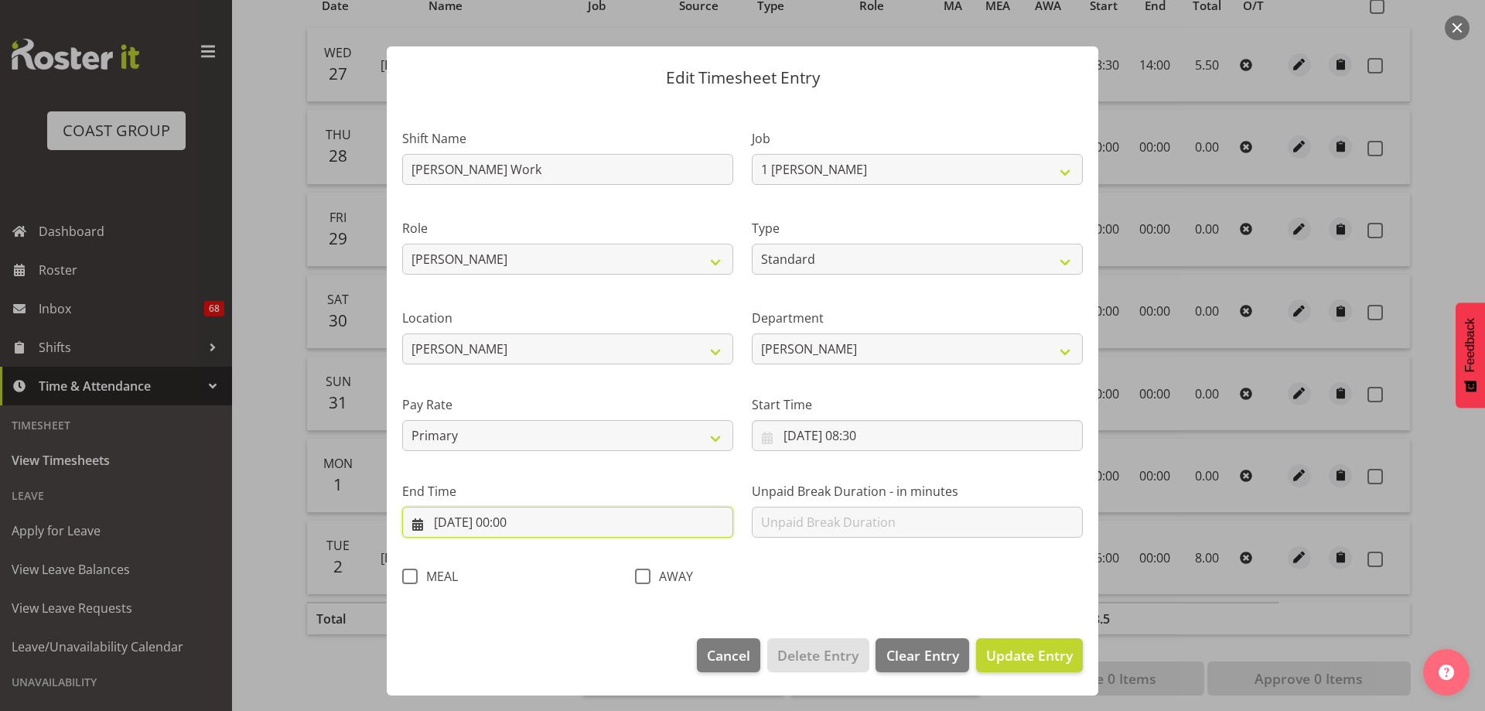
click at [519, 520] on input "[DATE] 00:00" at bounding box center [567, 521] width 331 height 31
click at [506, 645] on link "2" at bounding box center [512, 648] width 31 height 30
type input "[DATE] 00:00"
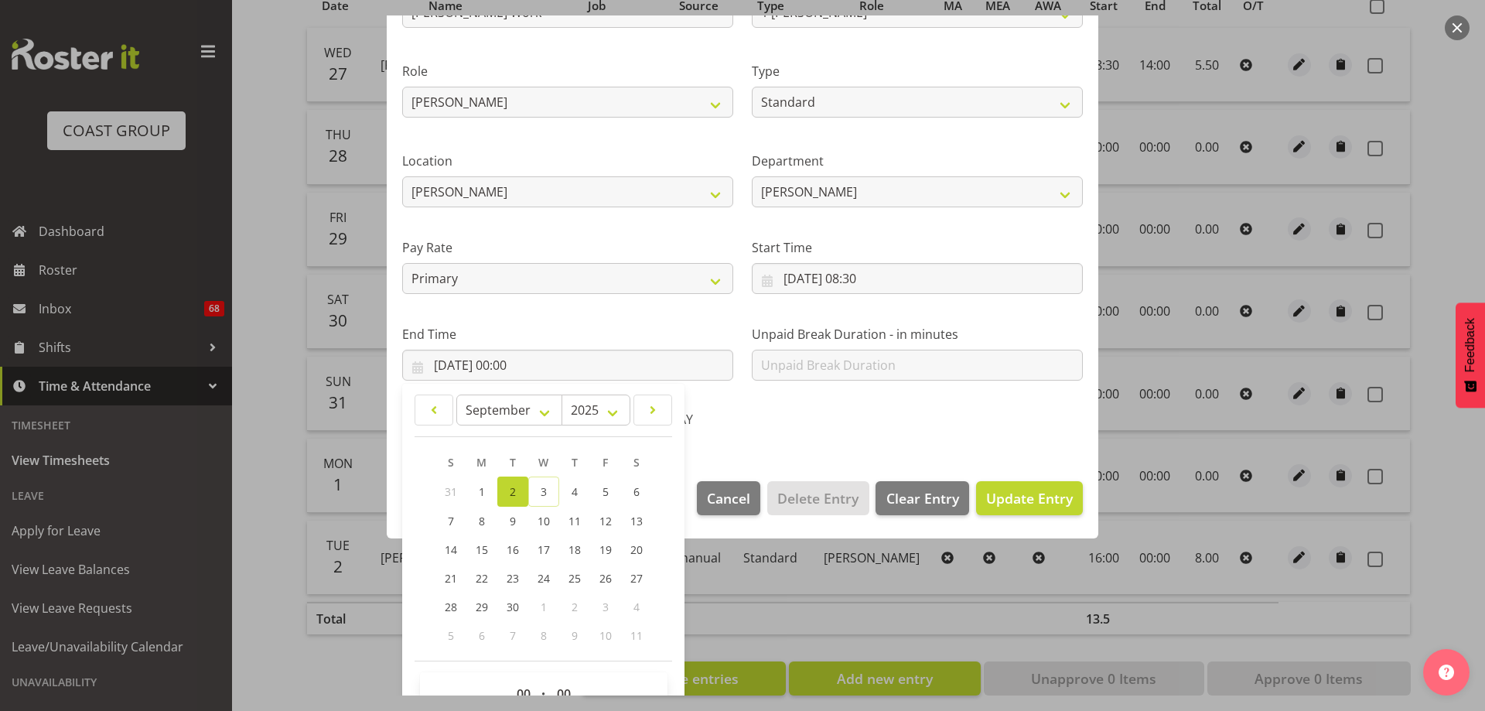
scroll to position [203, 0]
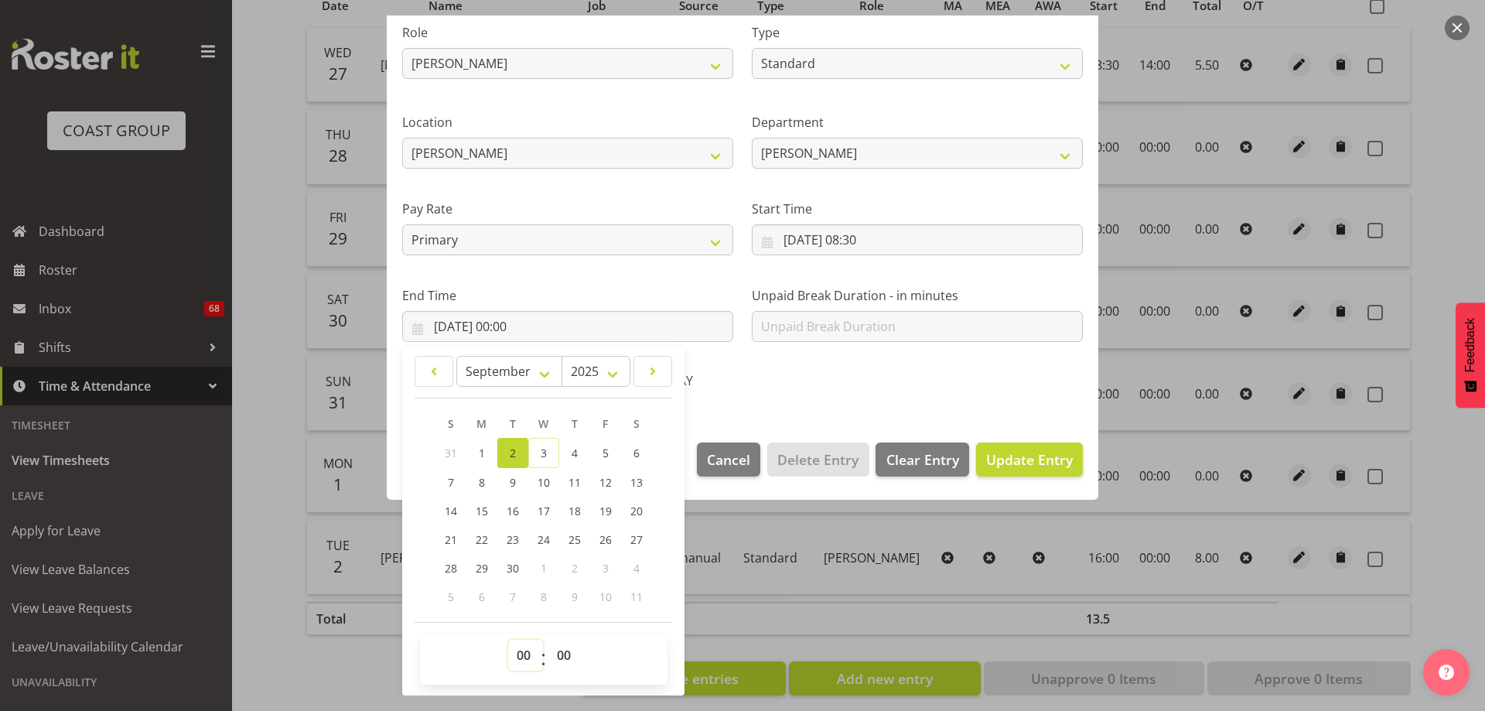
click at [527, 654] on select "00 01 02 03 04 05 06 07 08 09 10 11 12 13 14 15 16 17 18 19 20 21 22 23" at bounding box center [525, 654] width 35 height 31
select select "16"
click at [508, 639] on select "00 01 02 03 04 05 06 07 08 09 10 11 12 13 14 15 16 17 18 19 20 21 22 23" at bounding box center [525, 654] width 35 height 31
type input "[DATE] 16:00"
click at [872, 633] on div "Edit Timesheet Entry Shift Name [PERSON_NAME] Work Job 1 Carlton Events 1 [PERS…" at bounding box center [742, 355] width 742 height 680
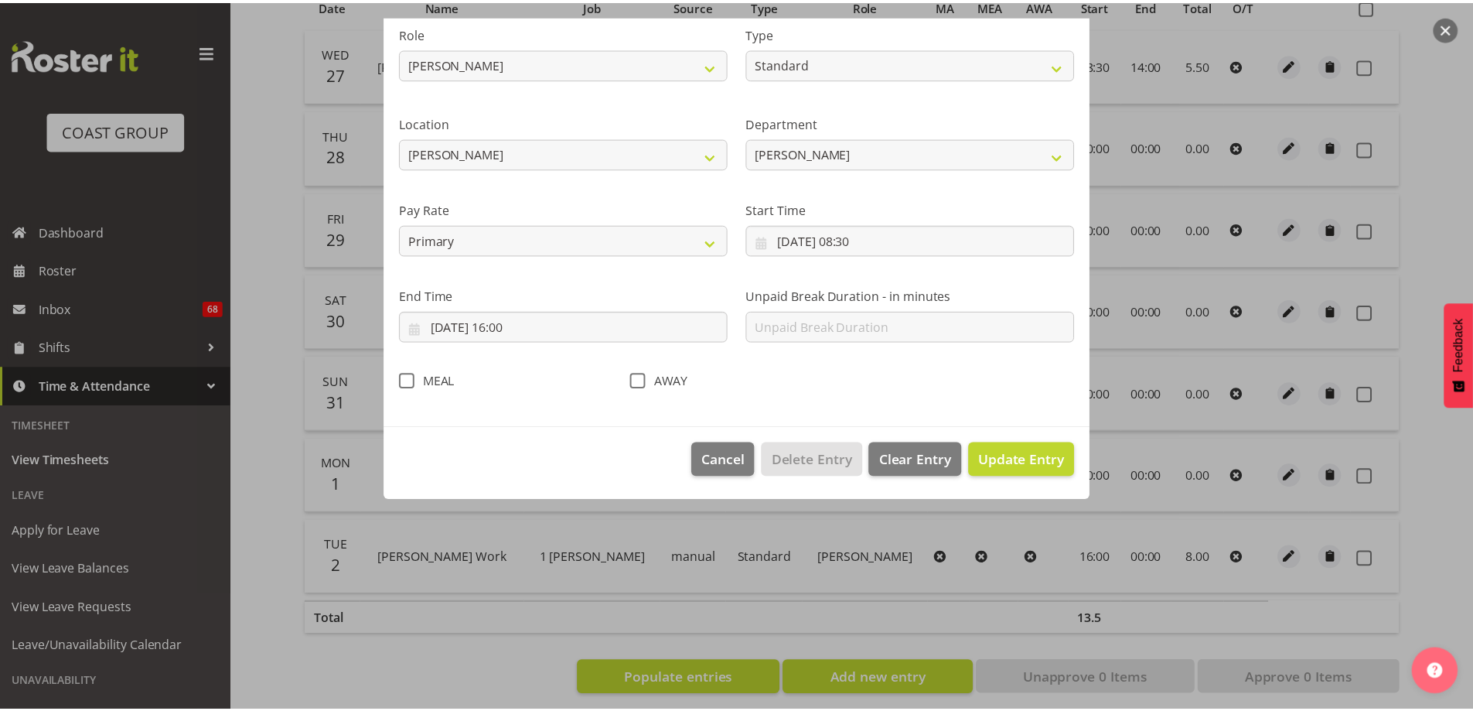
scroll to position [8, 0]
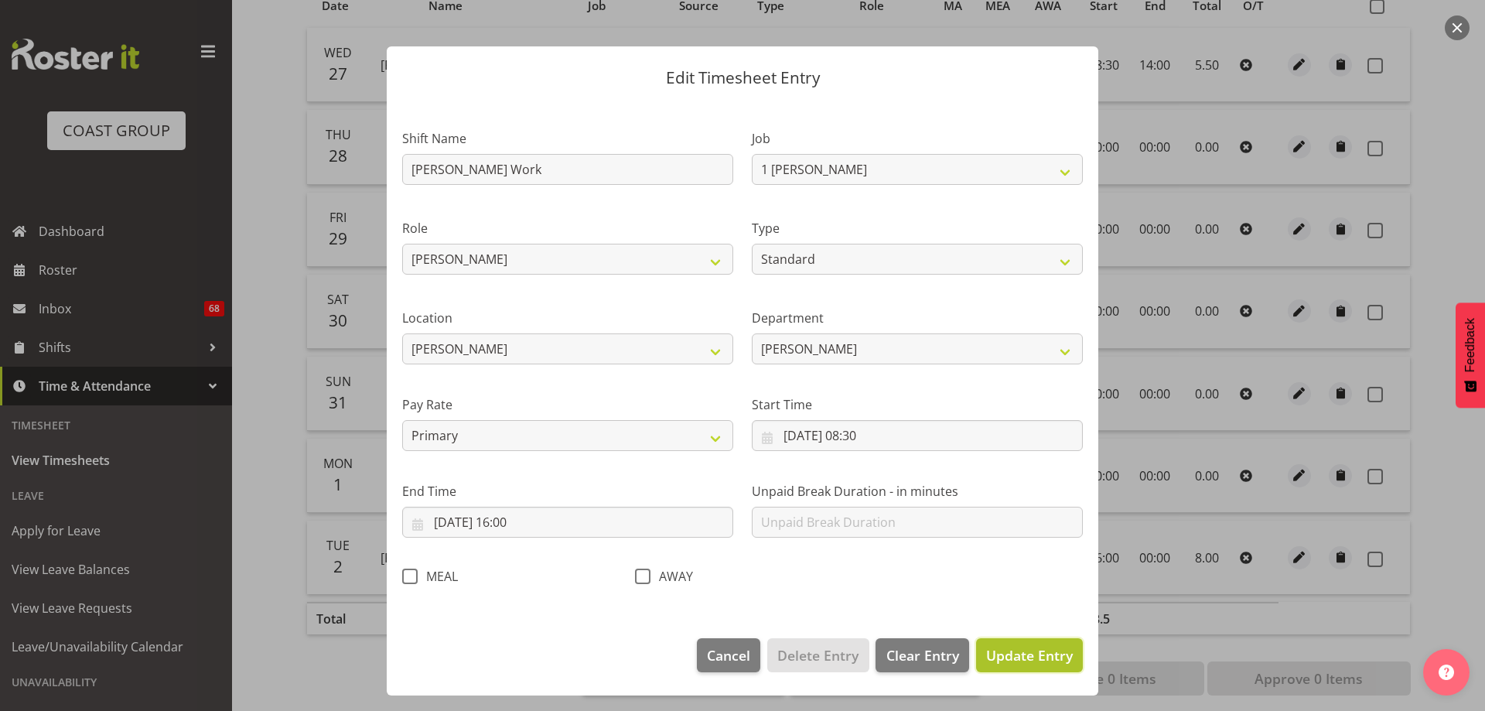
click at [1036, 658] on span "Update Entry" at bounding box center [1029, 655] width 87 height 19
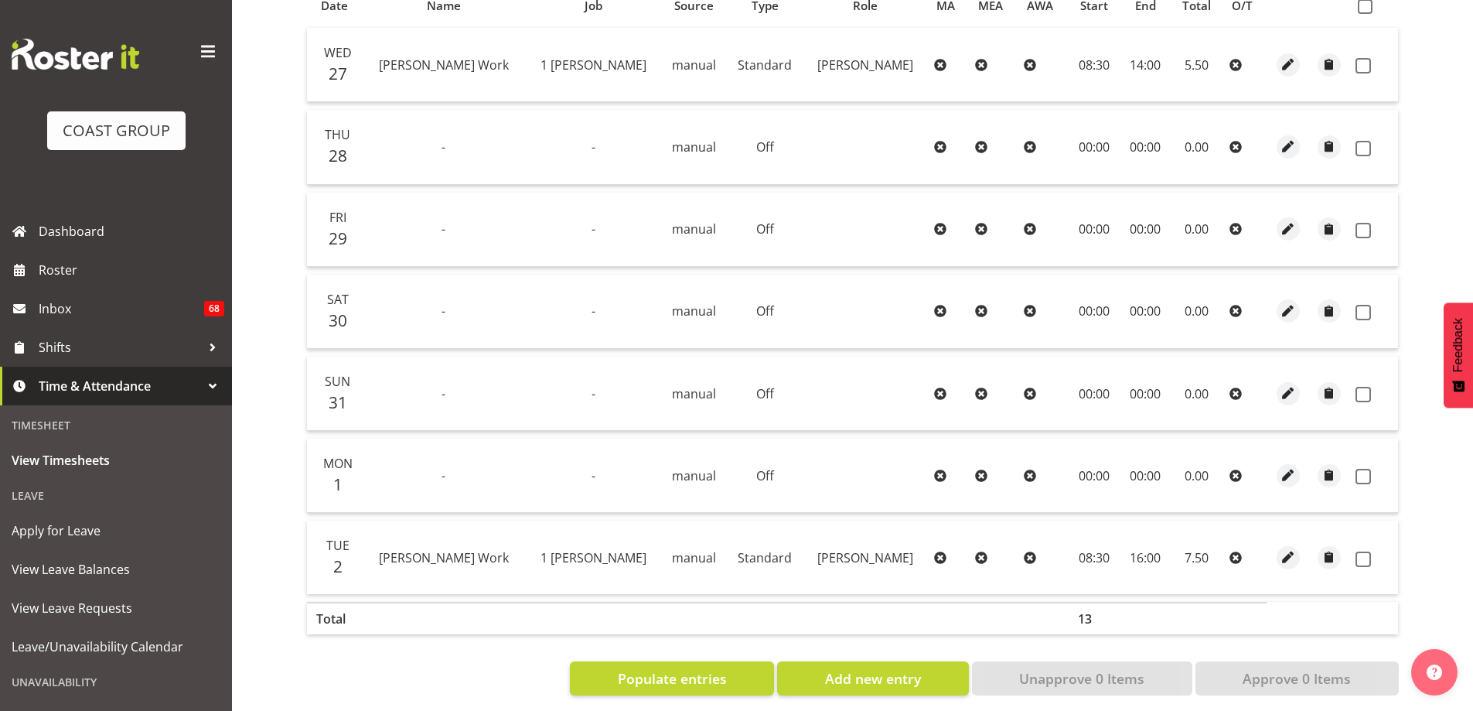
scroll to position [197, 0]
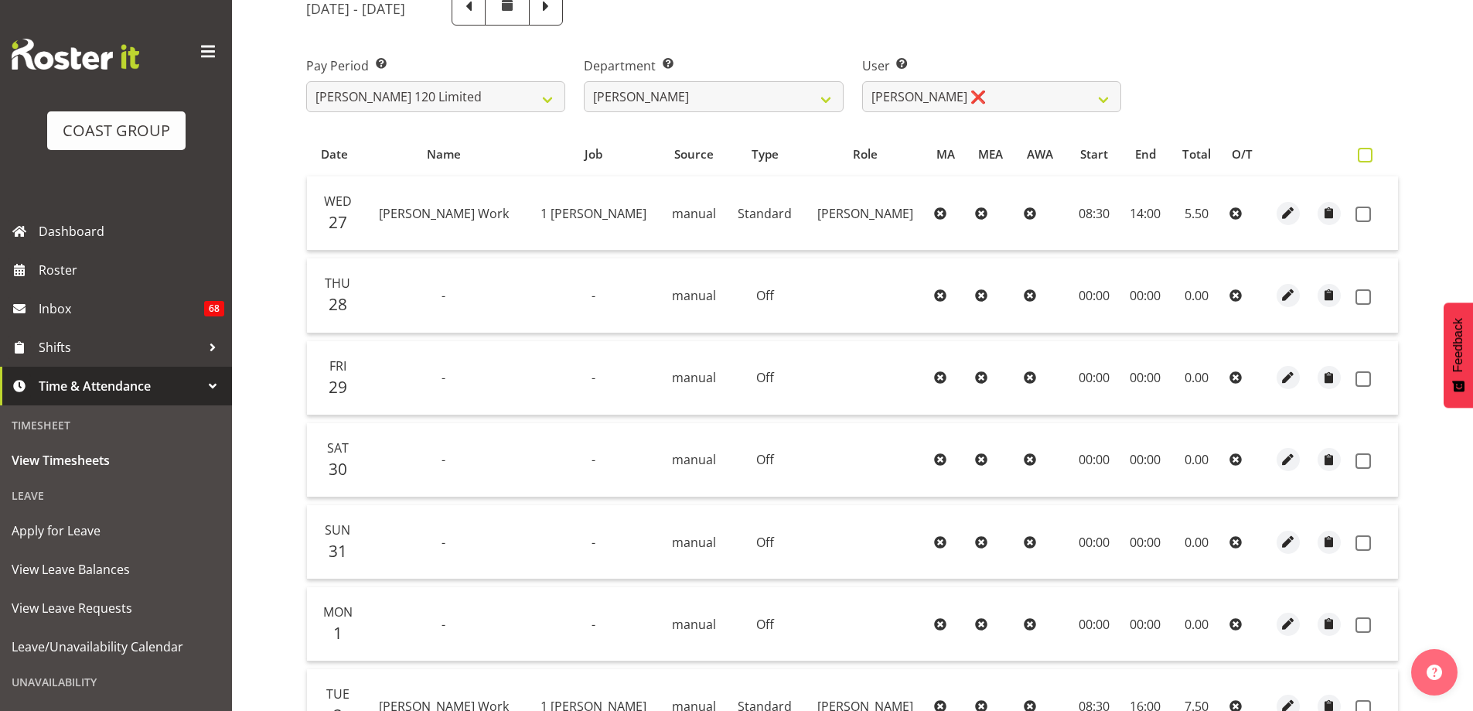
click at [1369, 160] on span at bounding box center [1365, 155] width 15 height 15
click at [1368, 160] on input "checkbox" at bounding box center [1363, 155] width 10 height 10
checkbox input "true"
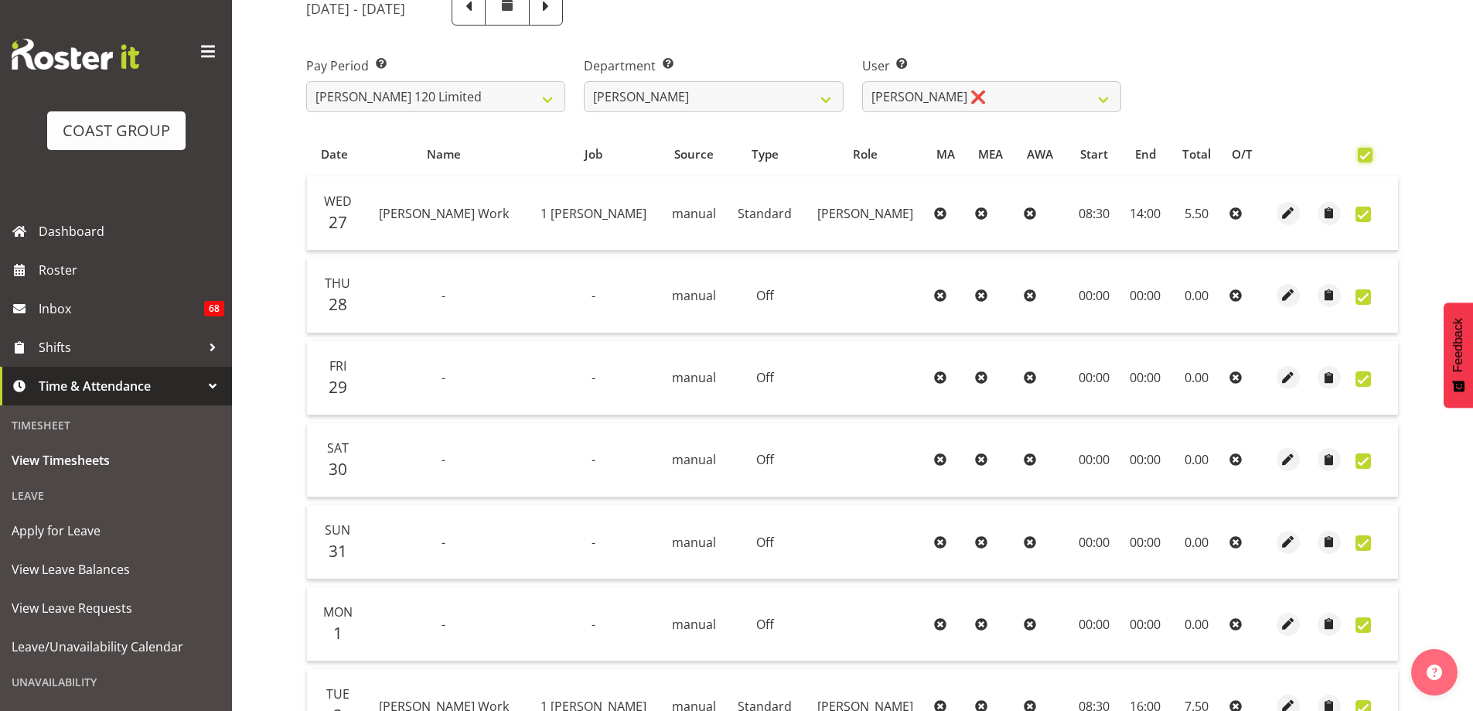
checkbox input "true"
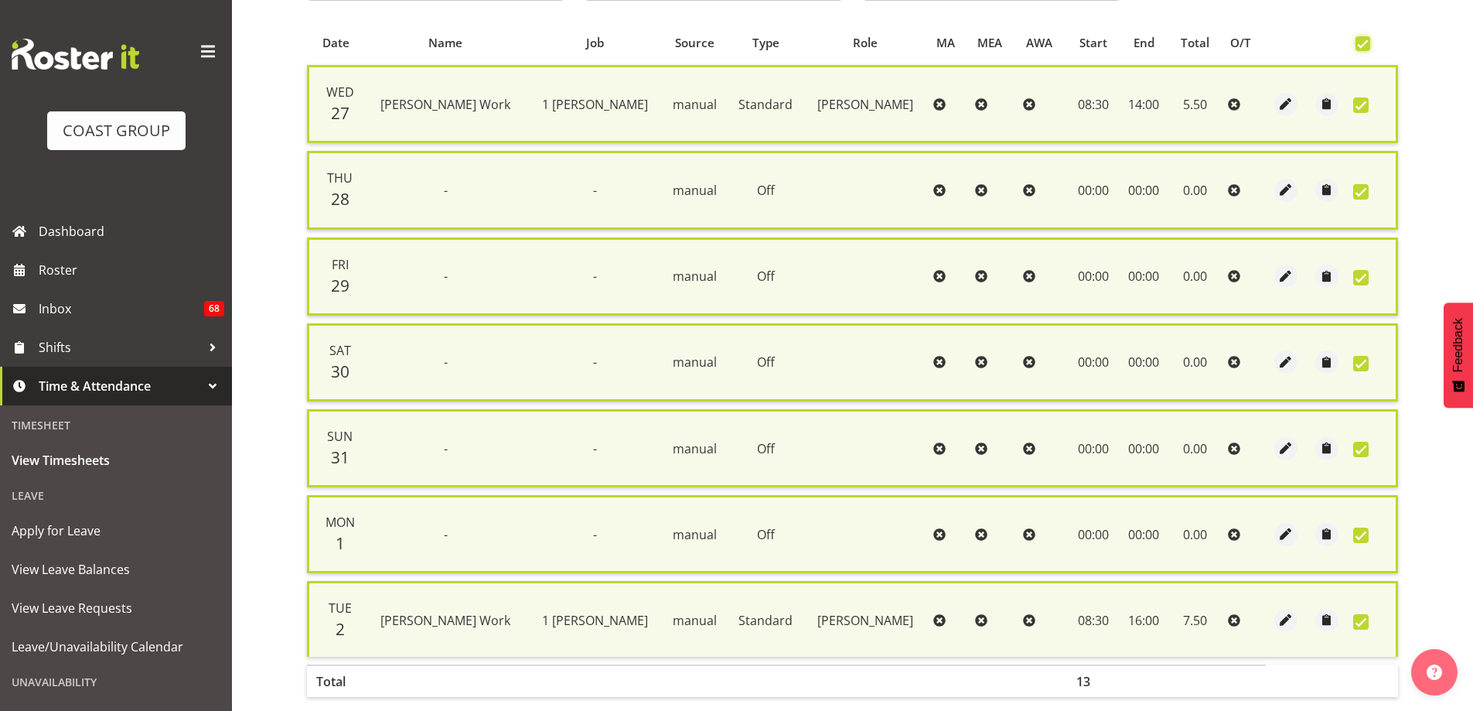
scroll to position [391, 0]
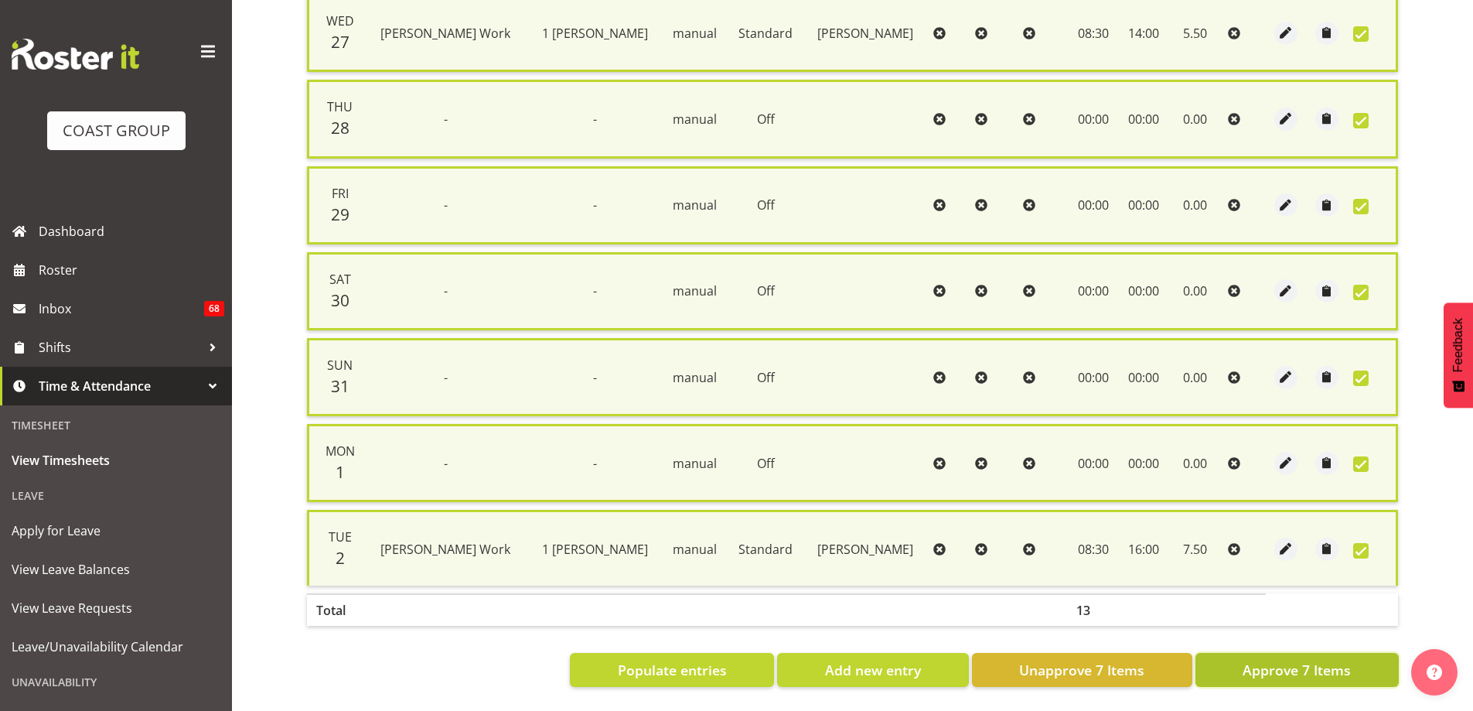
click at [1297, 660] on span "Approve 7 Items" at bounding box center [1297, 670] width 108 height 20
checkbox input "false"
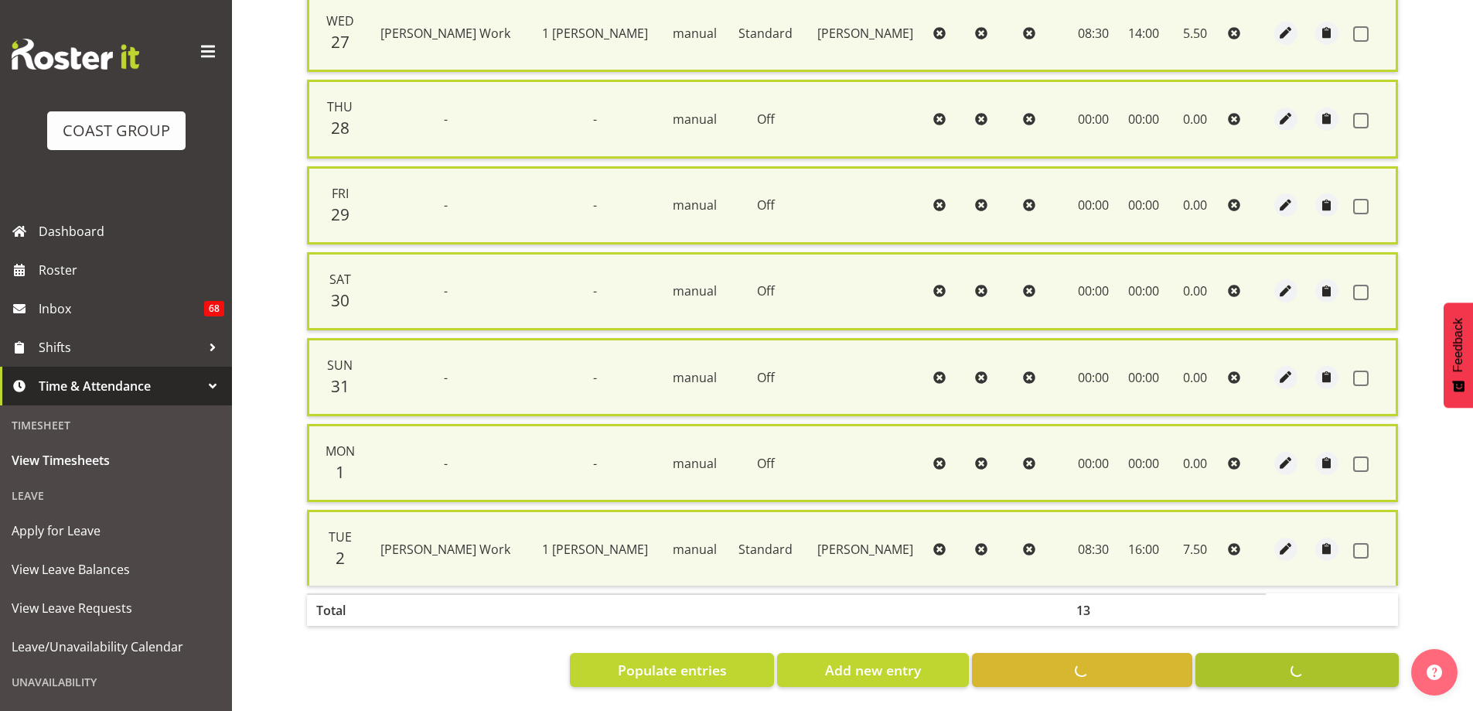
checkbox input "false"
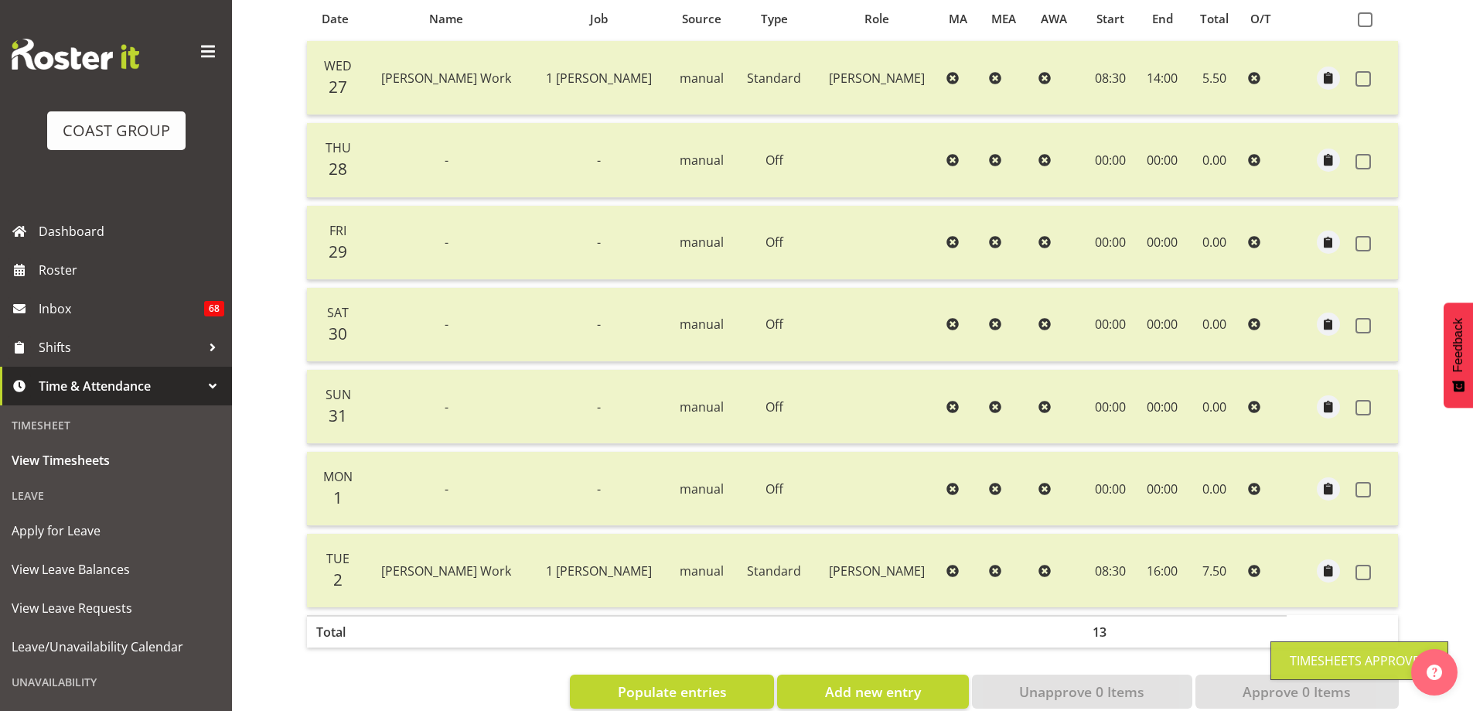
scroll to position [99, 0]
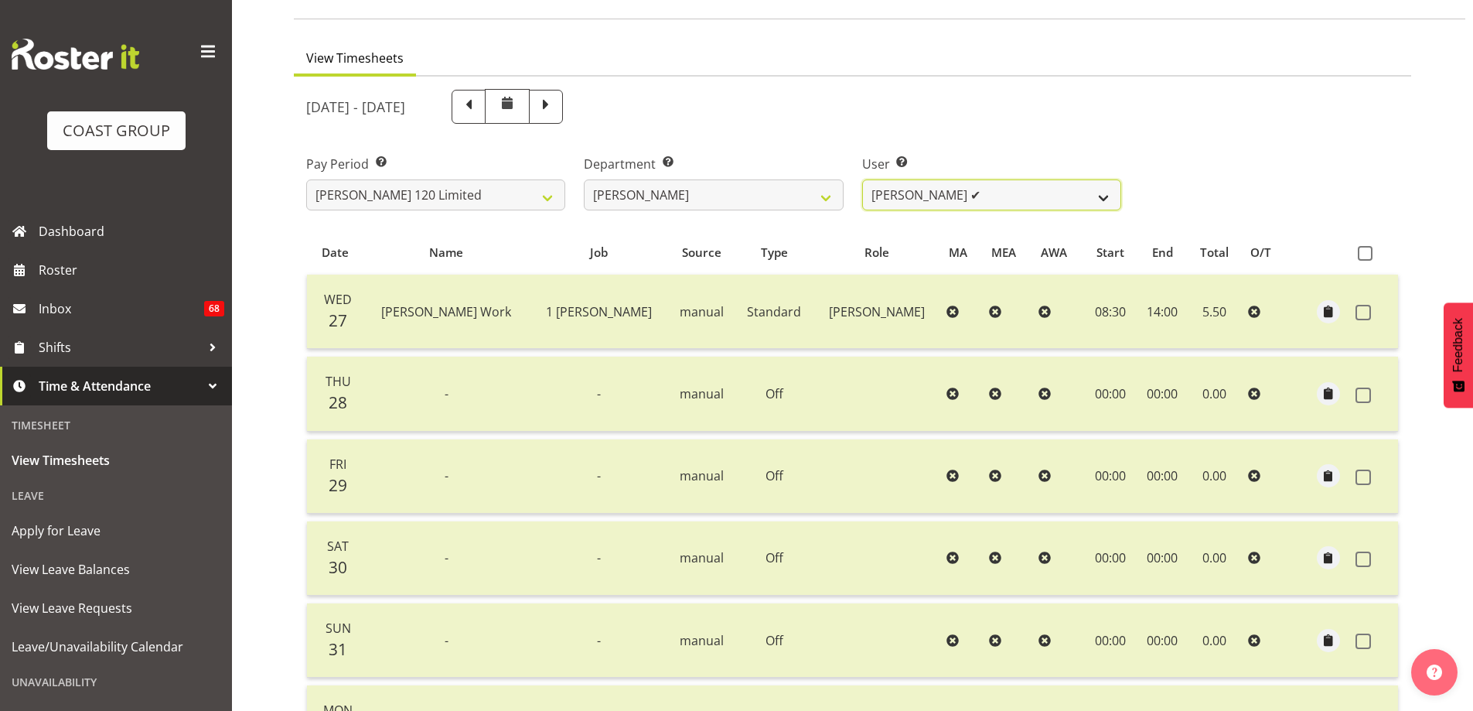
click at [1110, 194] on select "[PERSON_NAME] Whetu ✔ [PERSON_NAME] ✔ [PERSON_NAME] ✔ [PERSON_NAME] ❌ [PERSON_N…" at bounding box center [991, 194] width 259 height 31
select select "9928"
click at [862, 179] on select "[PERSON_NAME] Whetu ✔ [PERSON_NAME] ✔ [PERSON_NAME] ✔ [PERSON_NAME] ❌ [PERSON_N…" at bounding box center [991, 194] width 259 height 31
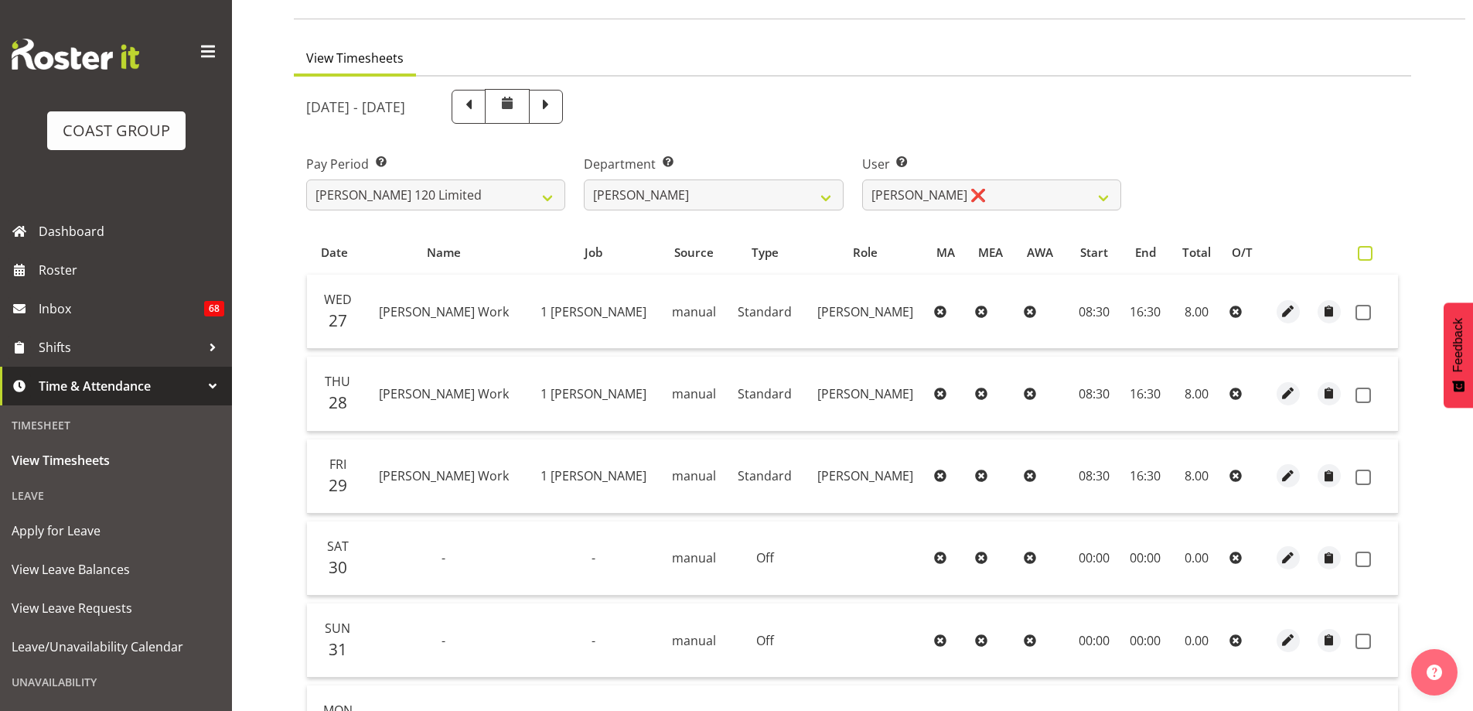
click at [1366, 252] on span at bounding box center [1365, 253] width 15 height 15
click at [1366, 252] on input "checkbox" at bounding box center [1363, 253] width 10 height 10
checkbox input "true"
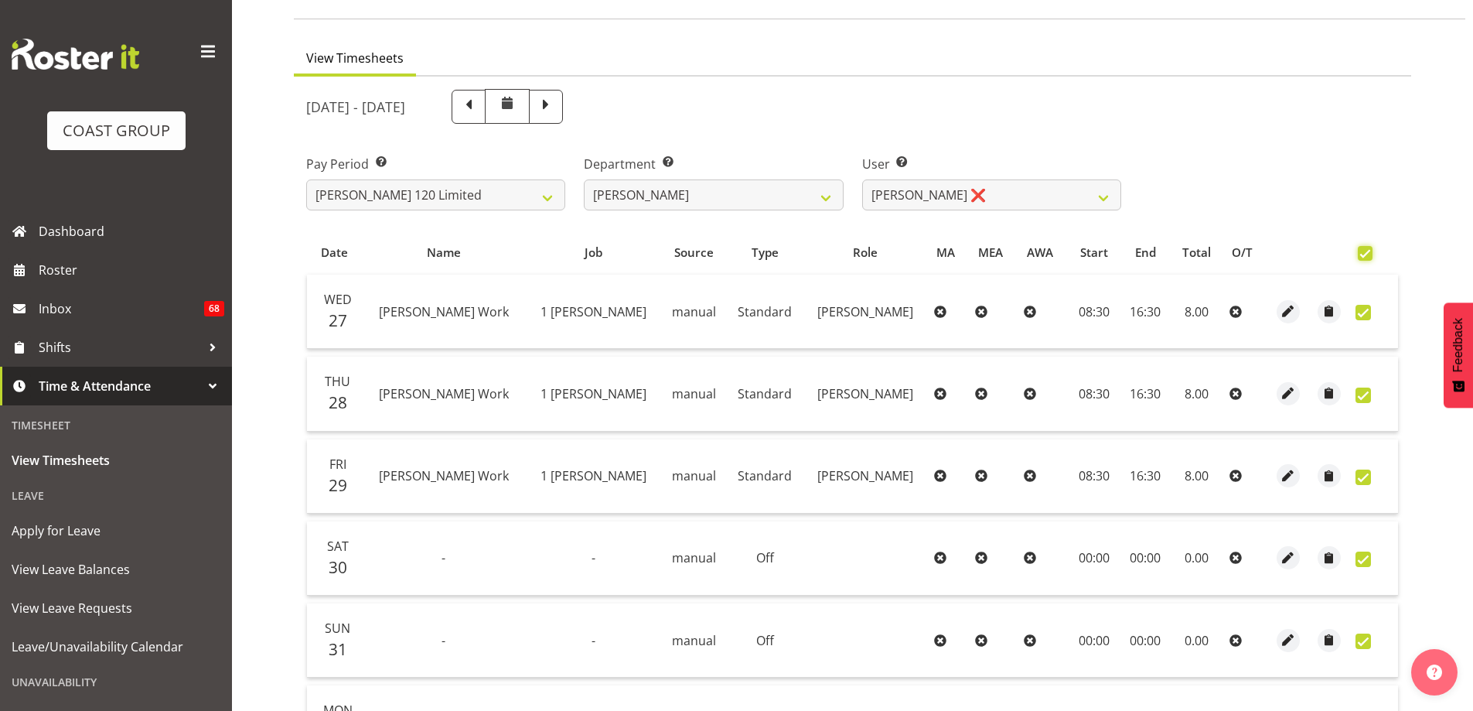
checkbox input "true"
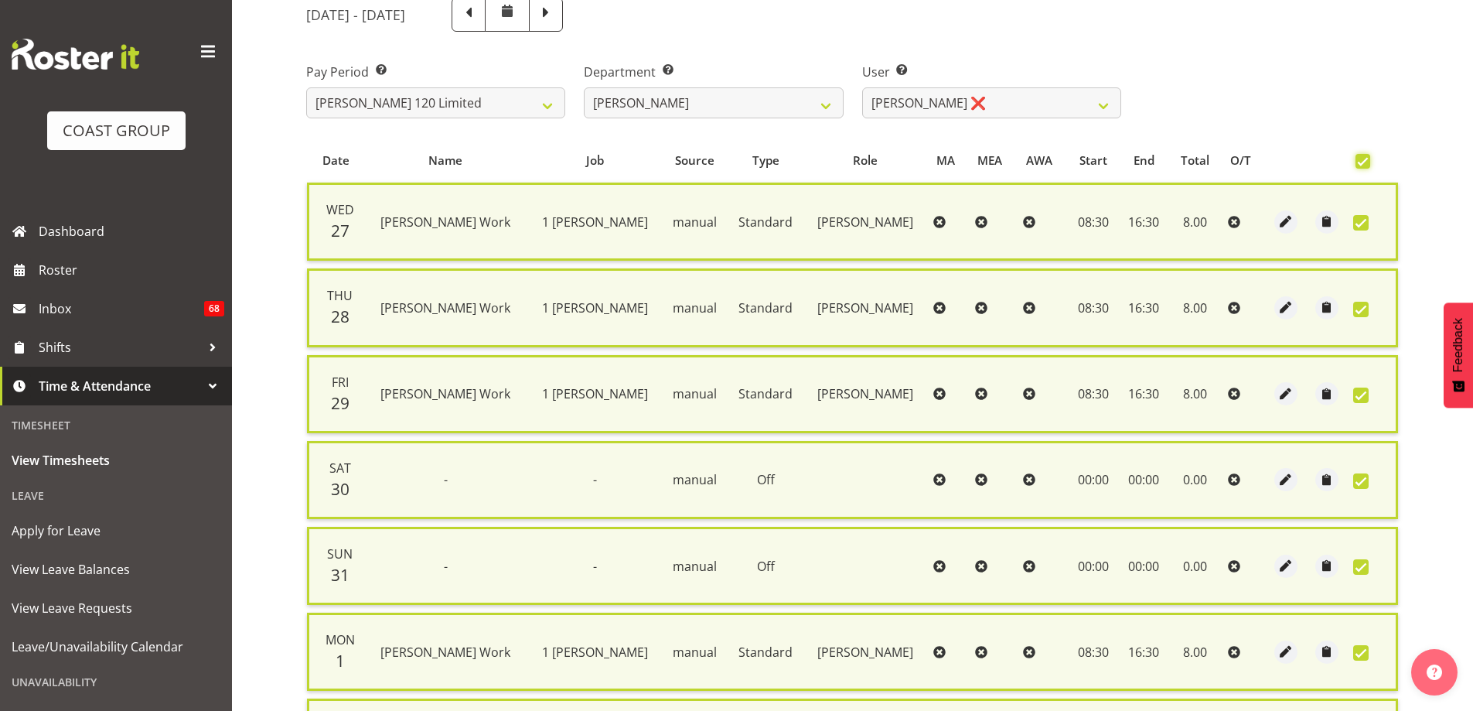
scroll to position [391, 0]
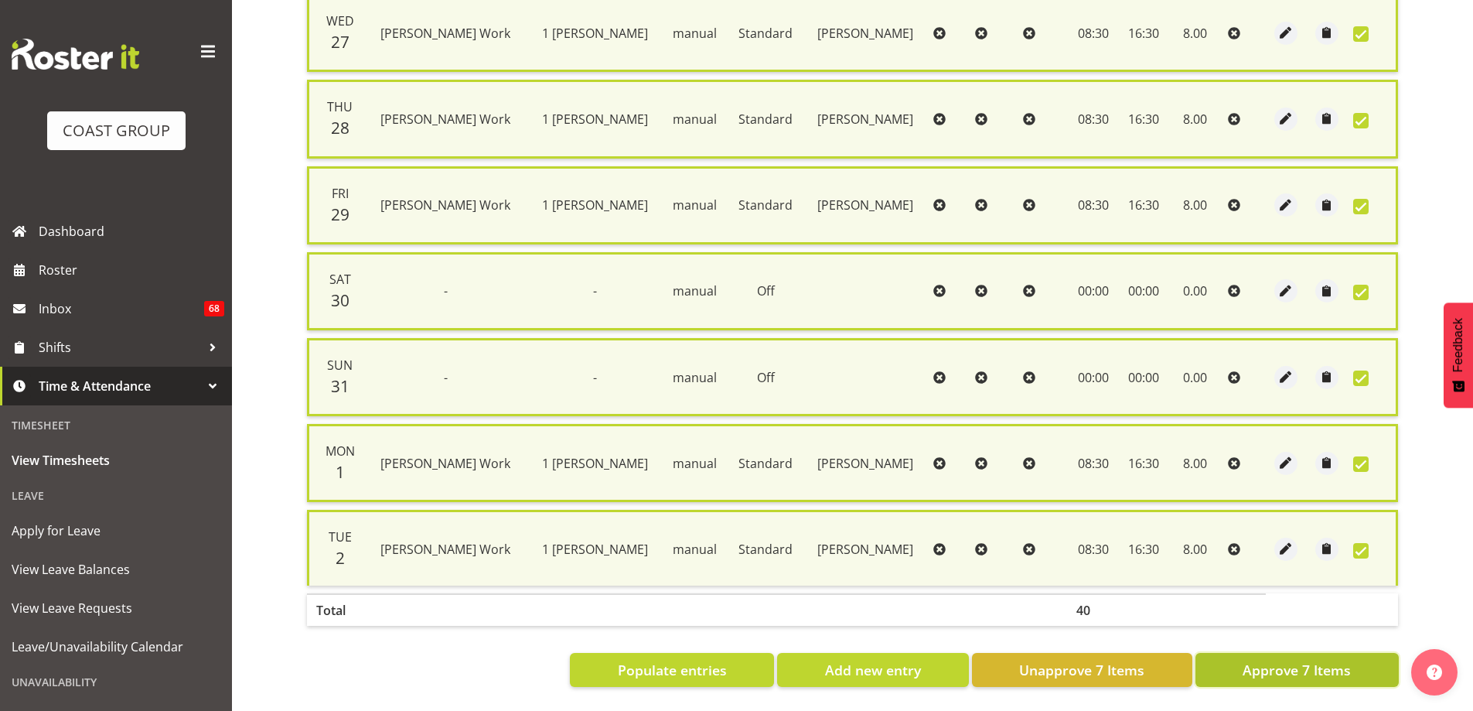
click at [1267, 660] on span "Approve 7 Items" at bounding box center [1297, 670] width 108 height 20
checkbox input "false"
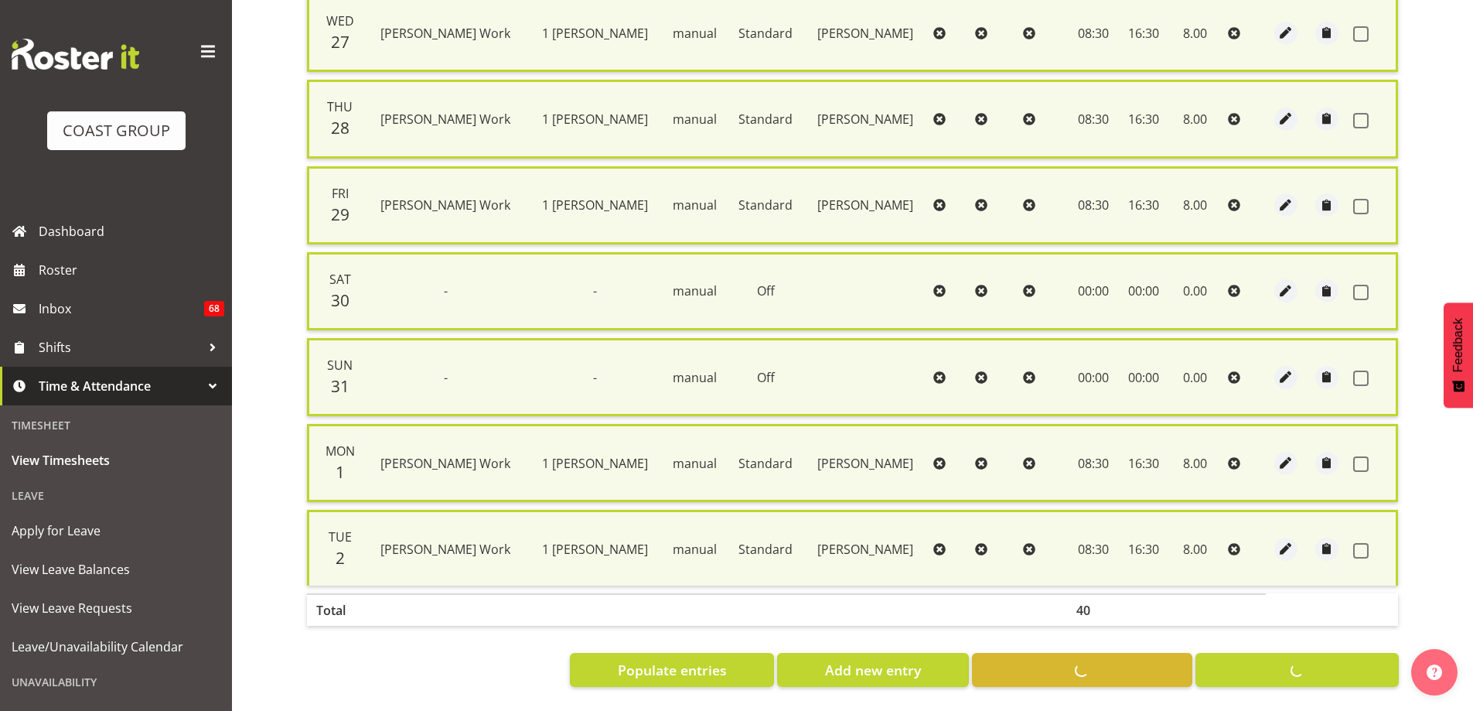
checkbox input "false"
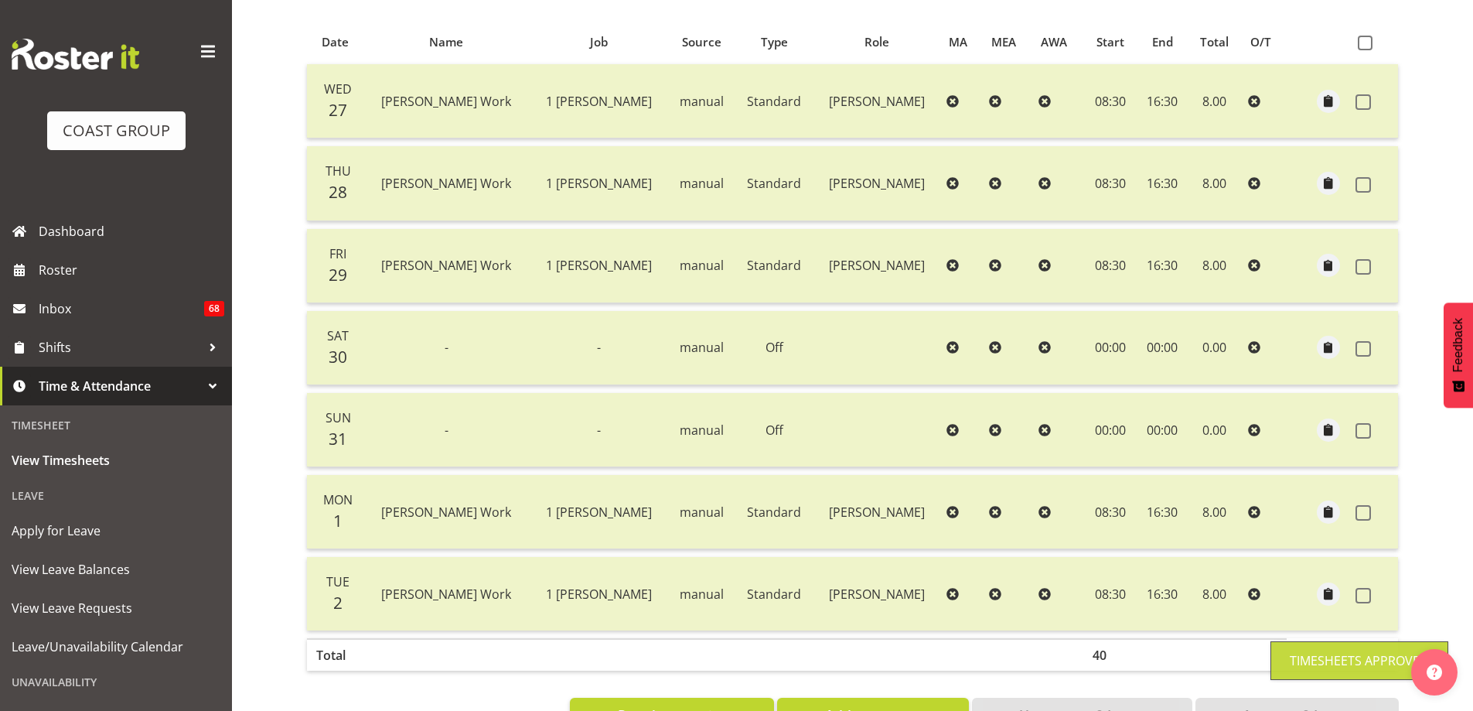
scroll to position [0, 0]
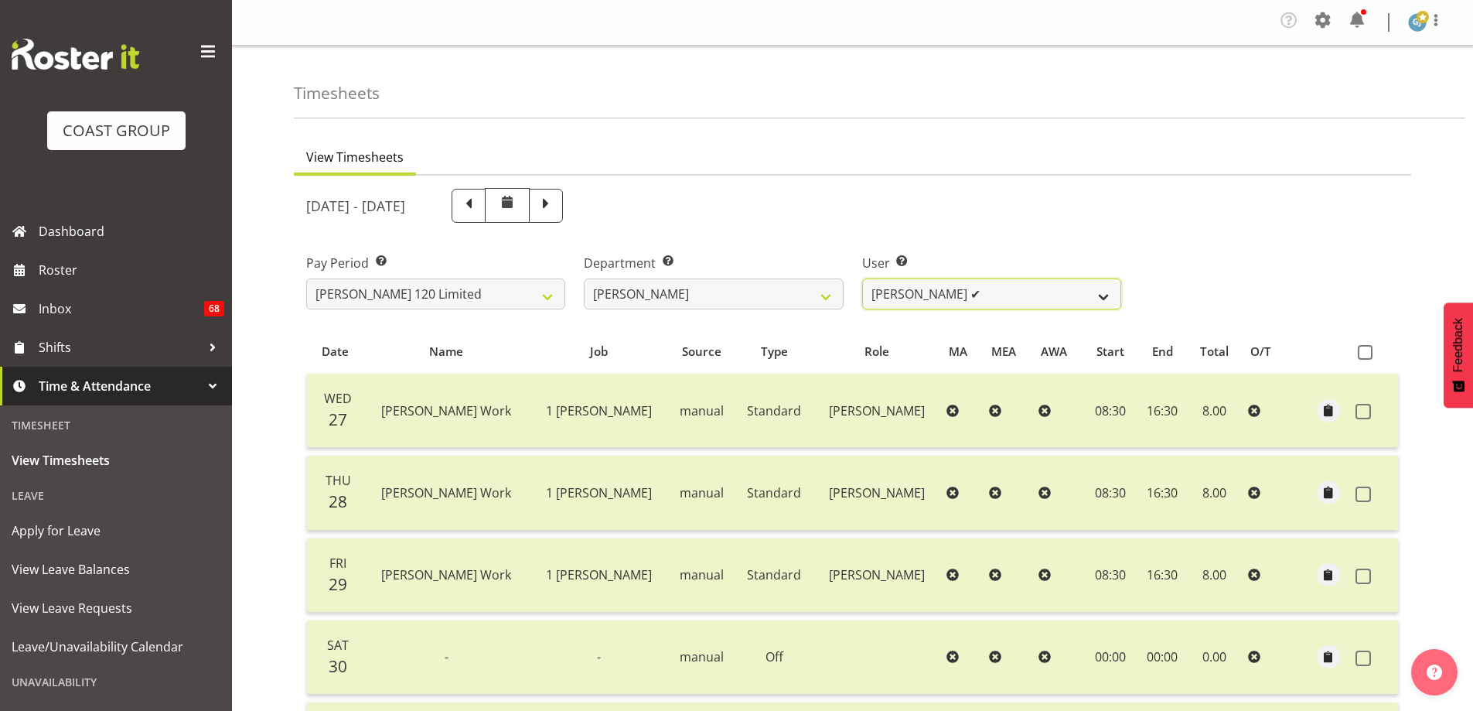
click at [1104, 298] on select "[PERSON_NAME] Whetu ✔ [PERSON_NAME] ✔ [PERSON_NAME] ✔ [PERSON_NAME] ✔ [PERSON_N…" at bounding box center [991, 293] width 259 height 31
select select "9929"
click at [862, 278] on select "[PERSON_NAME] Whetu ✔ [PERSON_NAME] ✔ [PERSON_NAME] ✔ [PERSON_NAME] ✔ [PERSON_N…" at bounding box center [991, 293] width 259 height 31
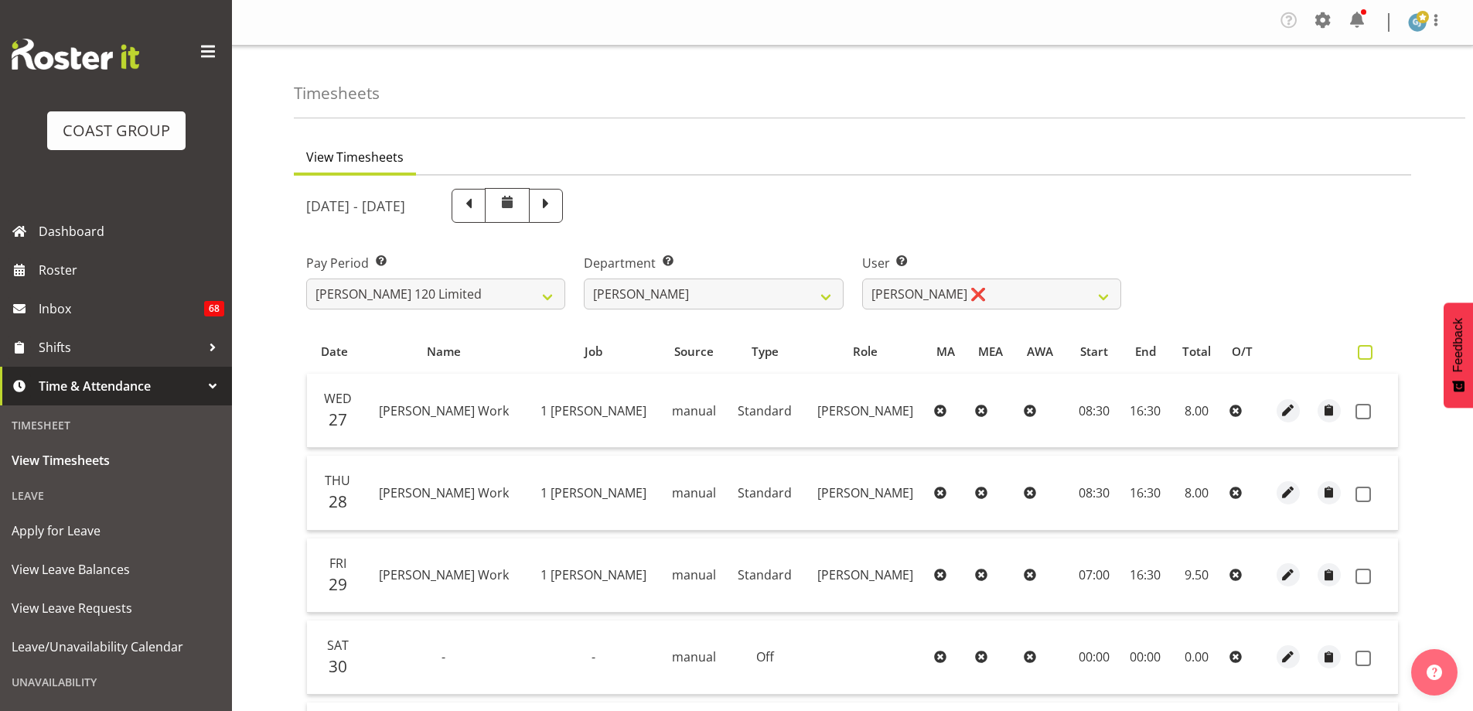
click at [1362, 353] on span at bounding box center [1365, 352] width 15 height 15
click at [1362, 353] on input "checkbox" at bounding box center [1363, 352] width 10 height 10
checkbox input "true"
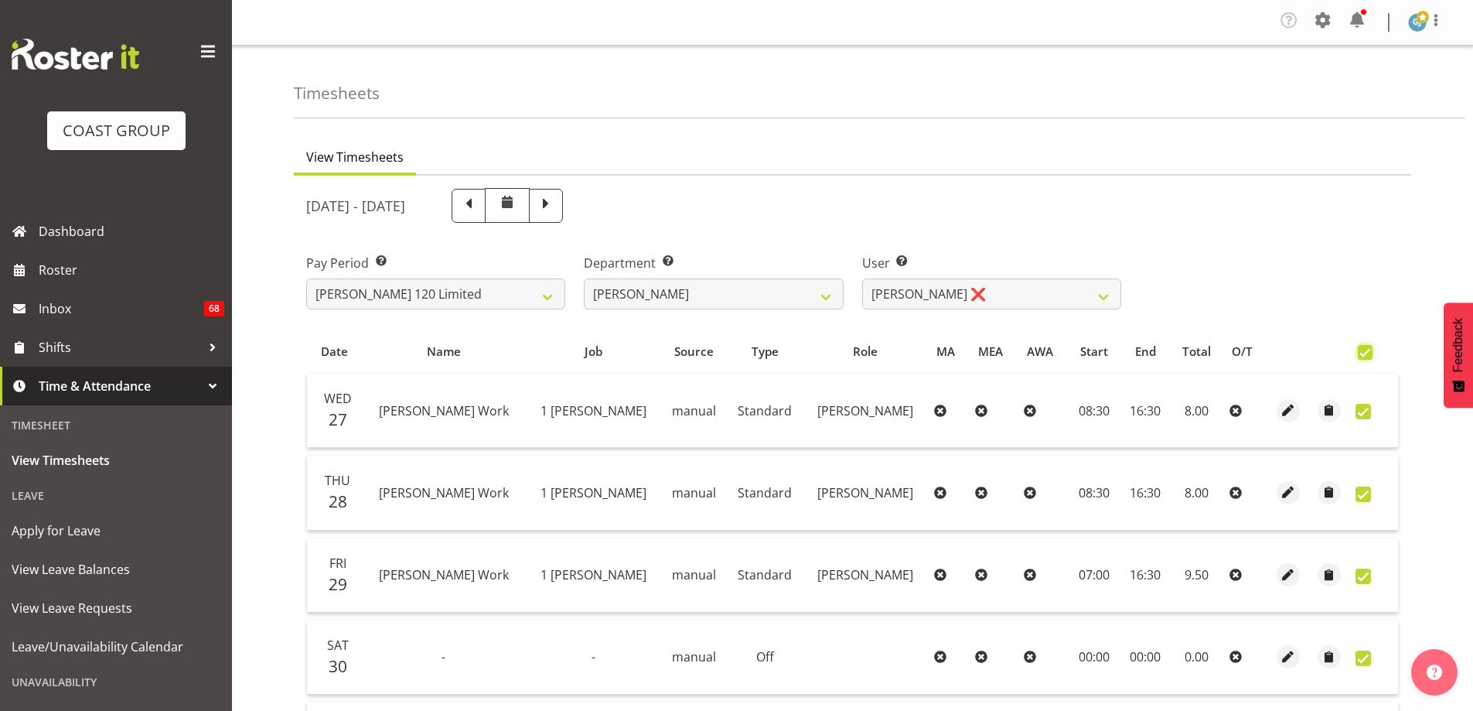
checkbox input "true"
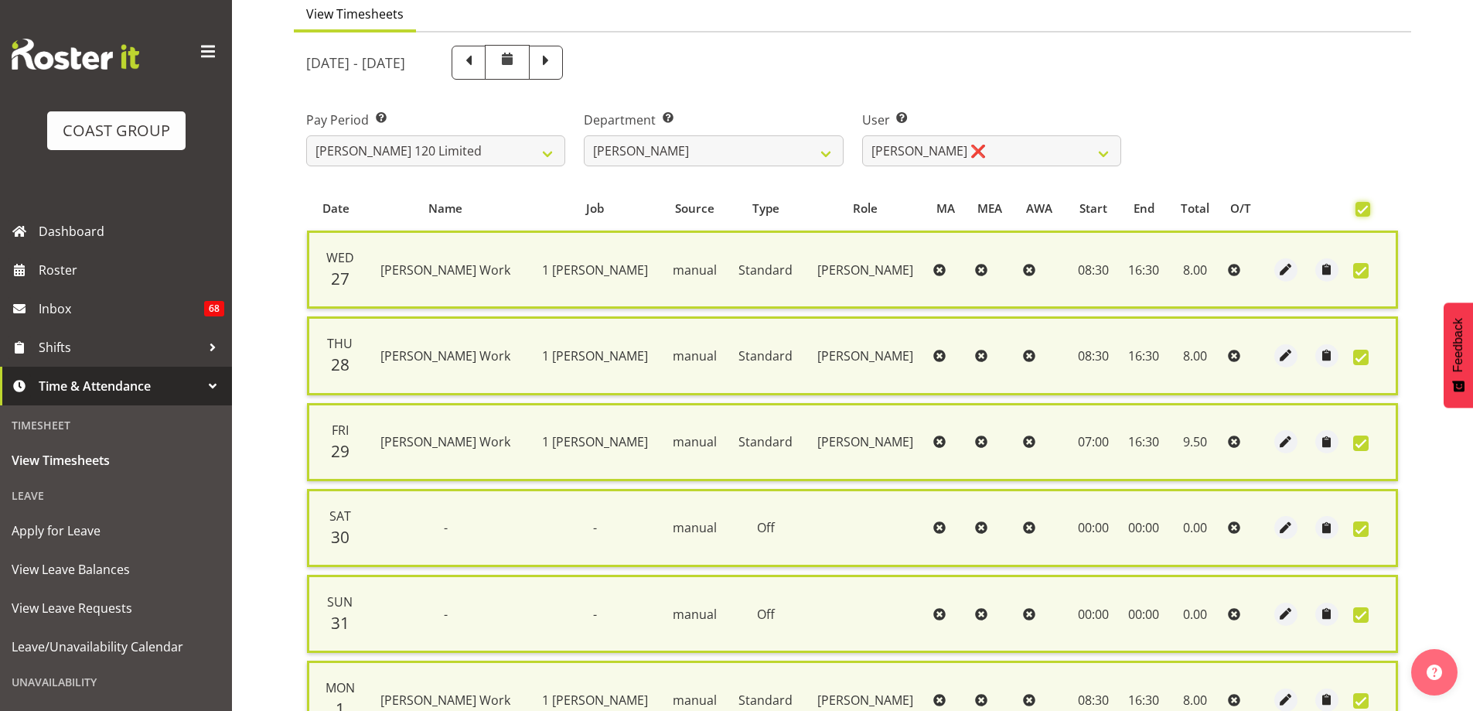
scroll to position [391, 0]
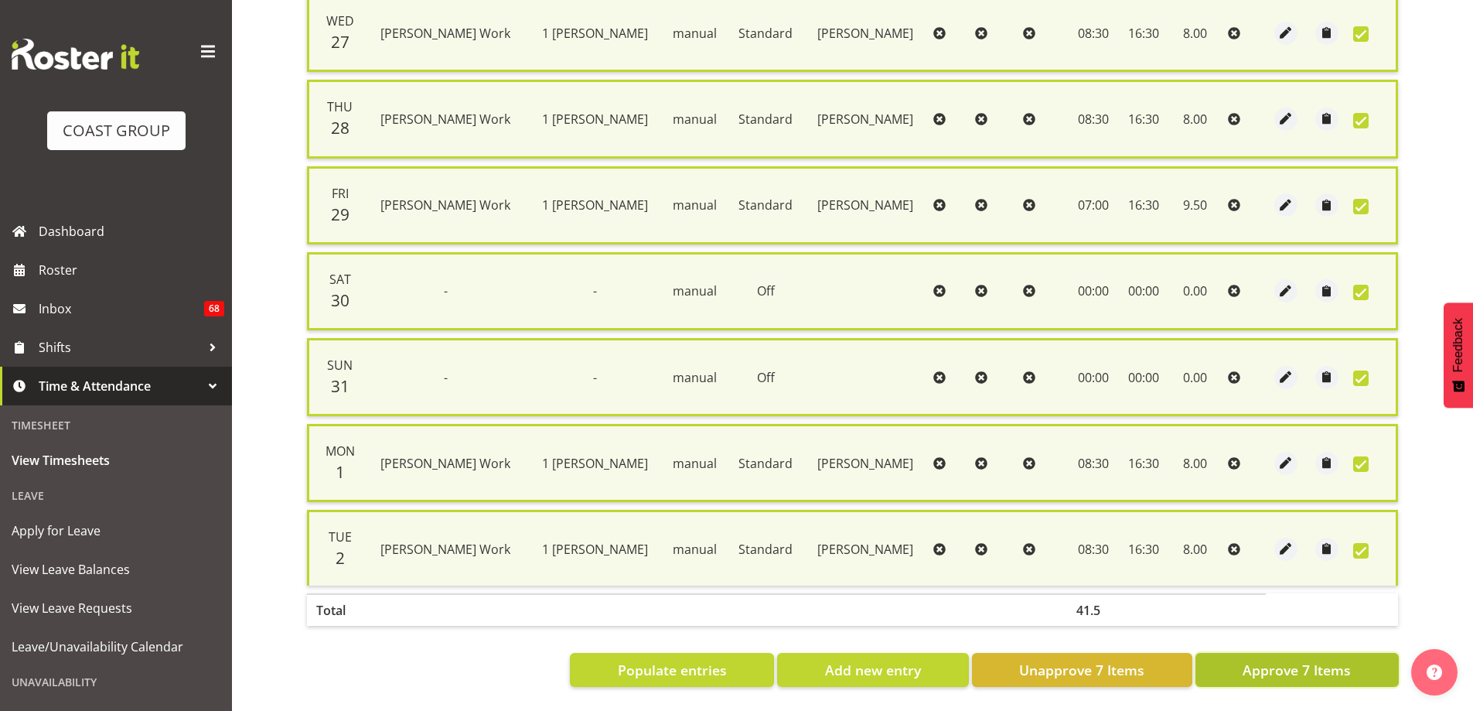
click at [1279, 668] on span "Approve 7 Items" at bounding box center [1297, 670] width 108 height 20
checkbox input "false"
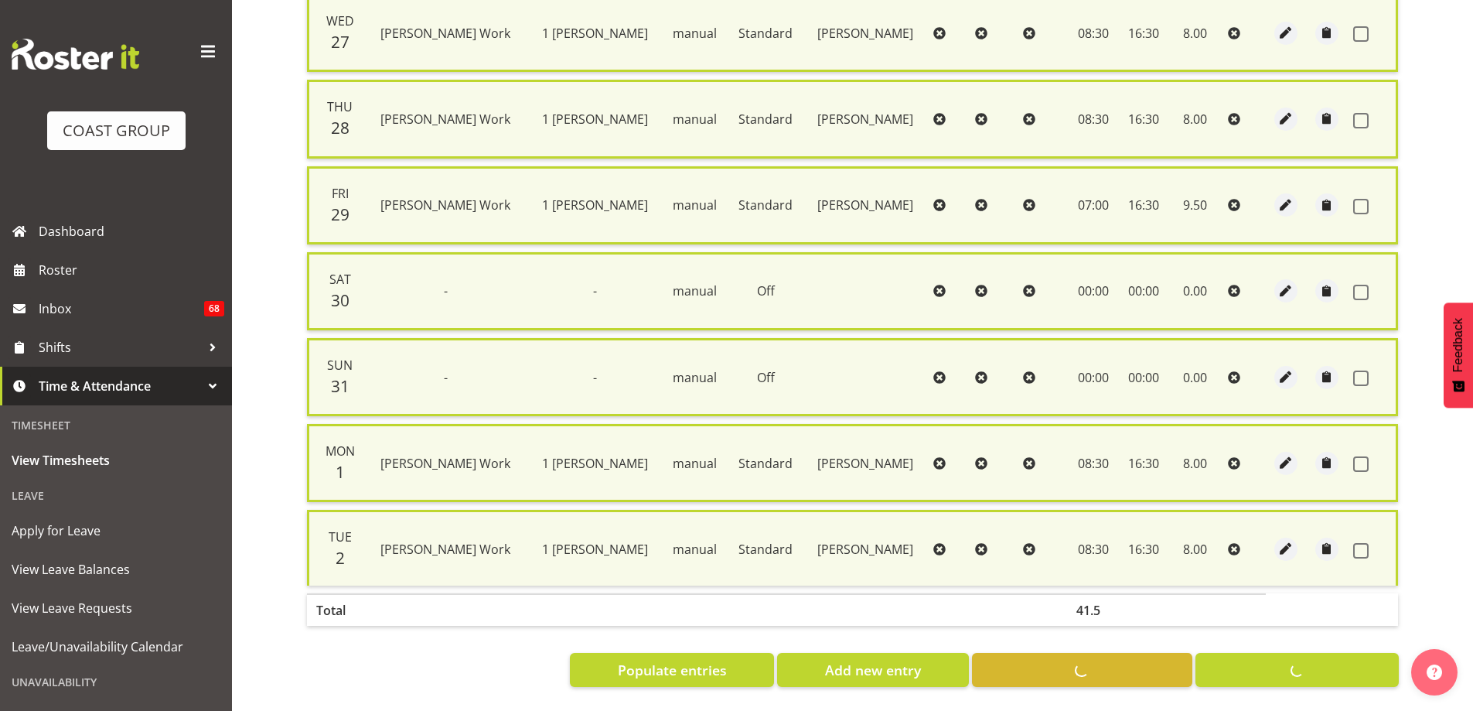
checkbox input "false"
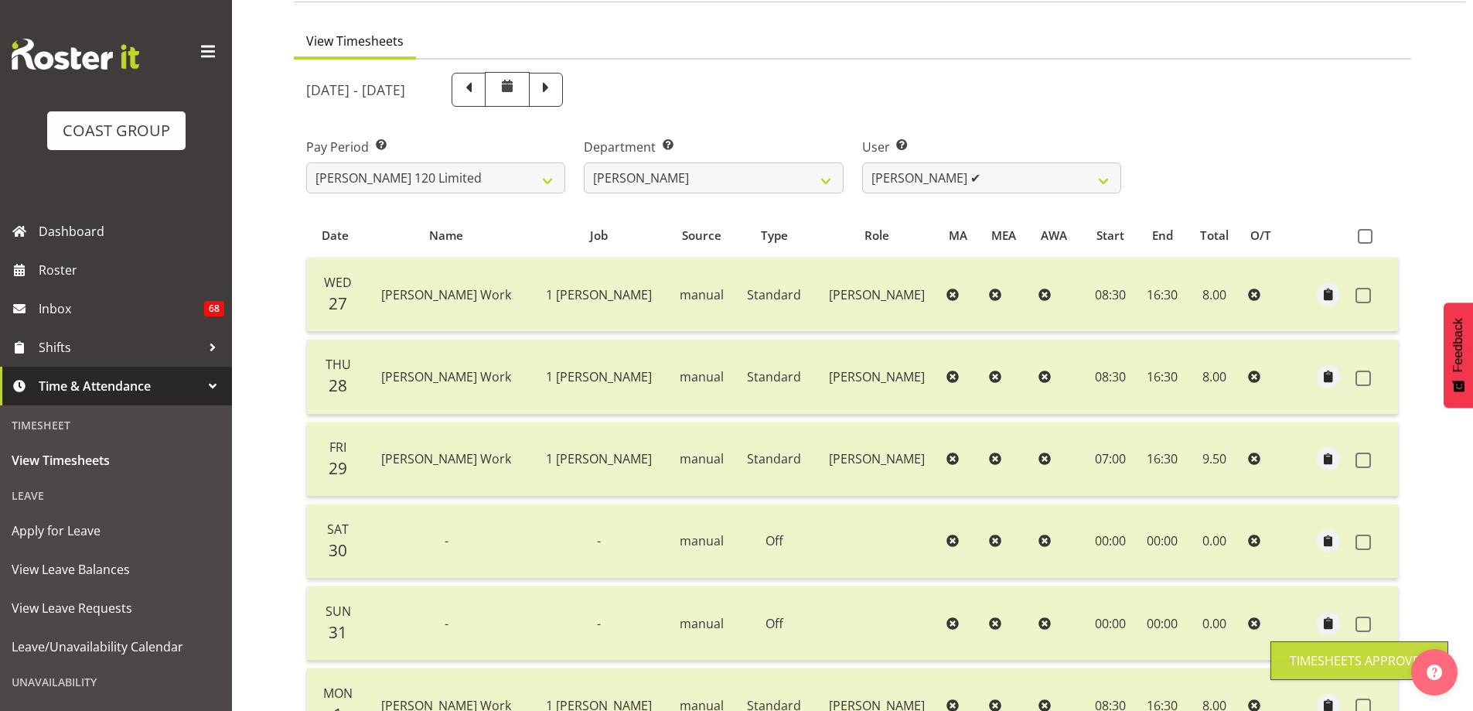
scroll to position [0, 0]
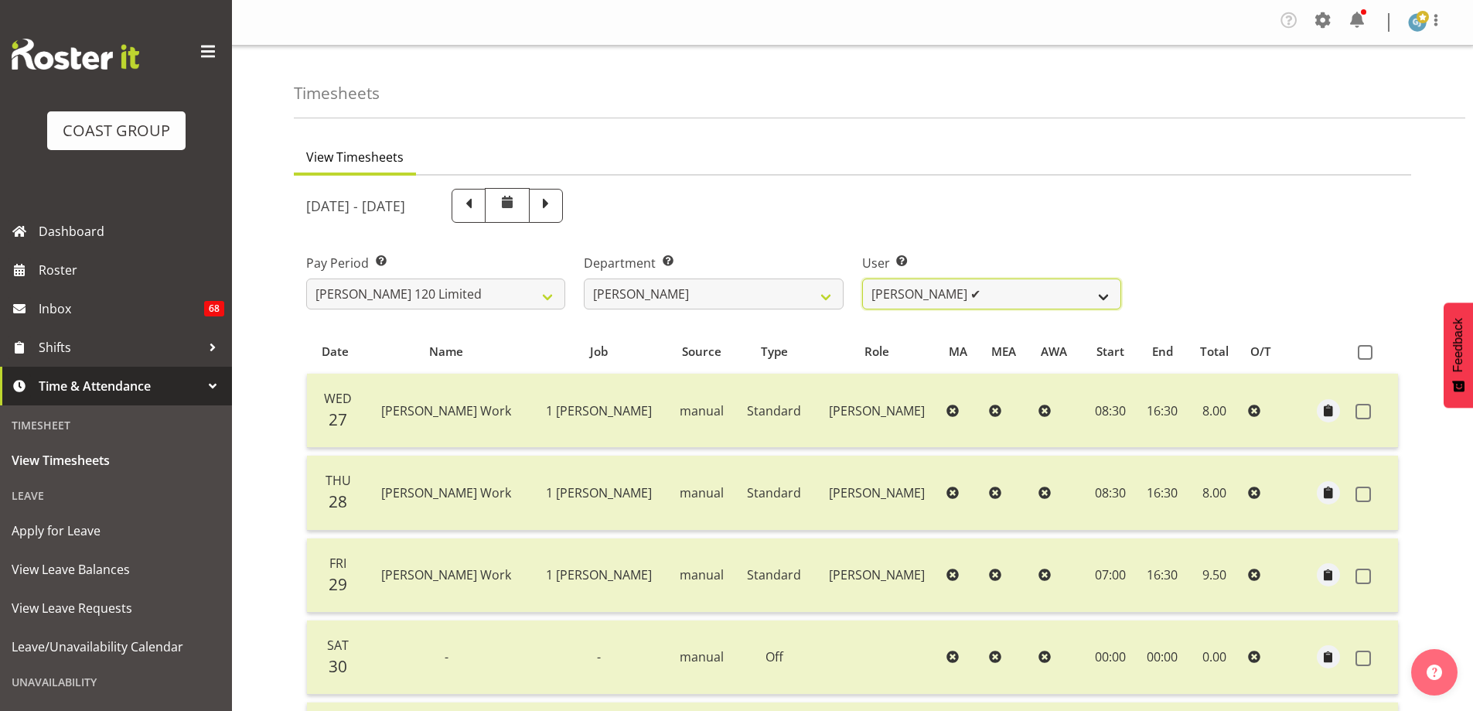
click at [1103, 293] on select "[PERSON_NAME] Whetu ✔ [PERSON_NAME] ✔ [PERSON_NAME] ✔ [PERSON_NAME] ✔ [PERSON_N…" at bounding box center [991, 293] width 259 height 31
select select "9995"
click at [862, 278] on select "[PERSON_NAME] Whetu ✔ [PERSON_NAME] ✔ [PERSON_NAME] ✔ [PERSON_NAME] ✔ [PERSON_N…" at bounding box center [991, 293] width 259 height 31
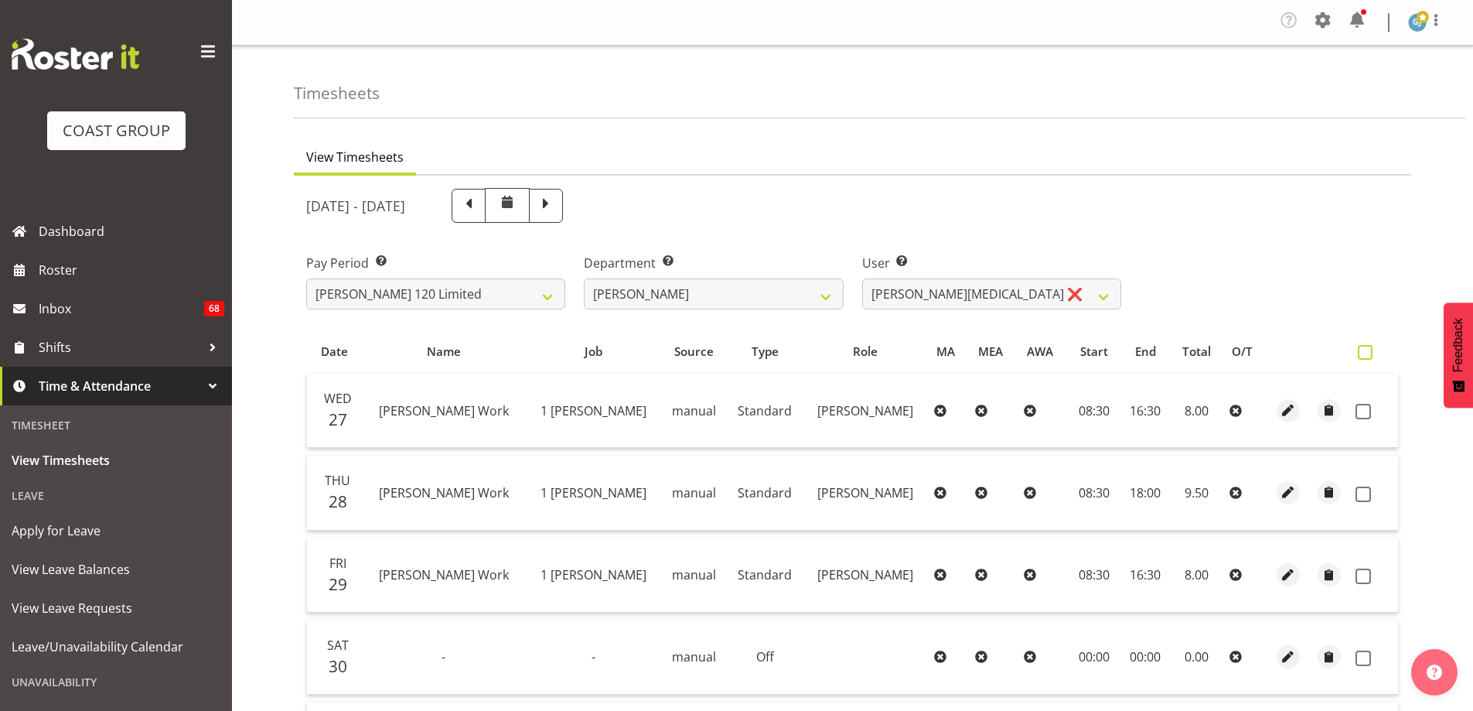
click at [1364, 356] on span at bounding box center [1365, 352] width 15 height 15
click at [1364, 356] on input "checkbox" at bounding box center [1363, 352] width 10 height 10
checkbox input "true"
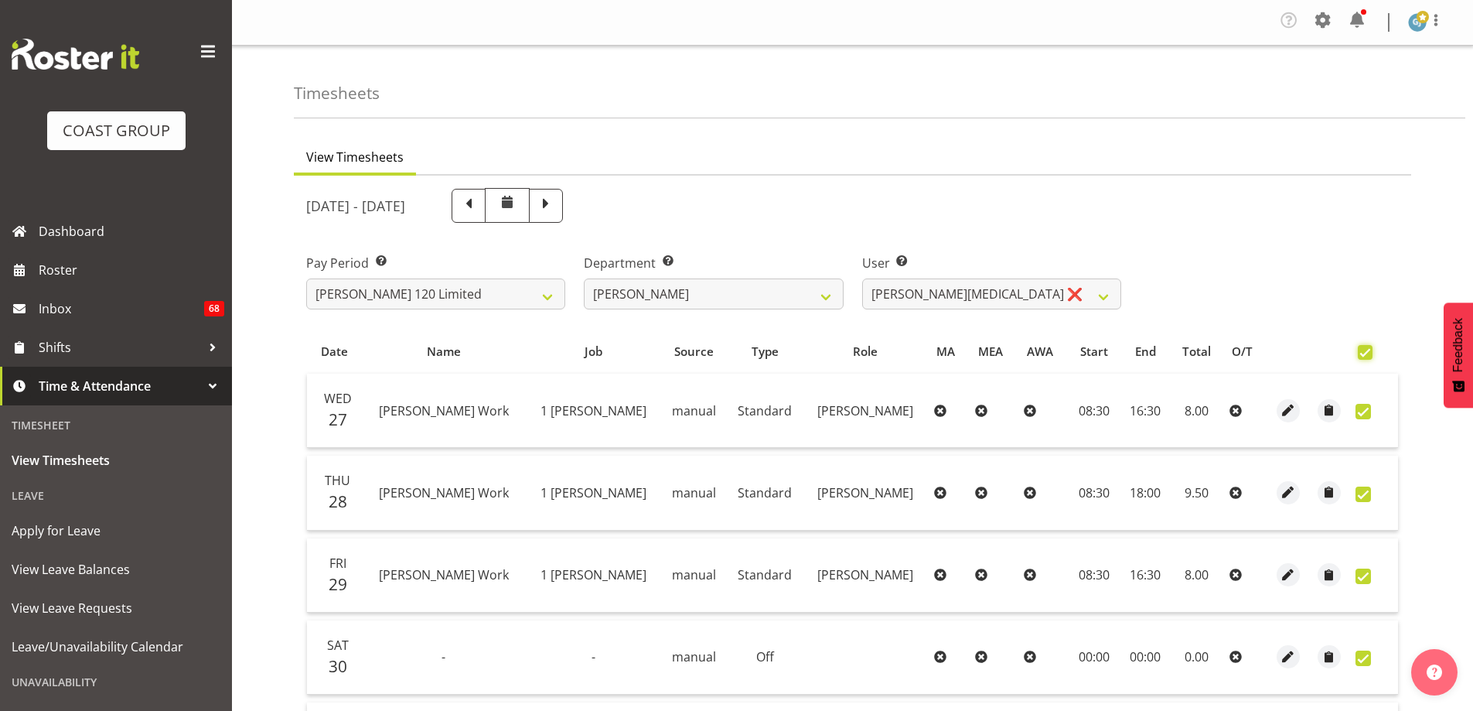
checkbox input "true"
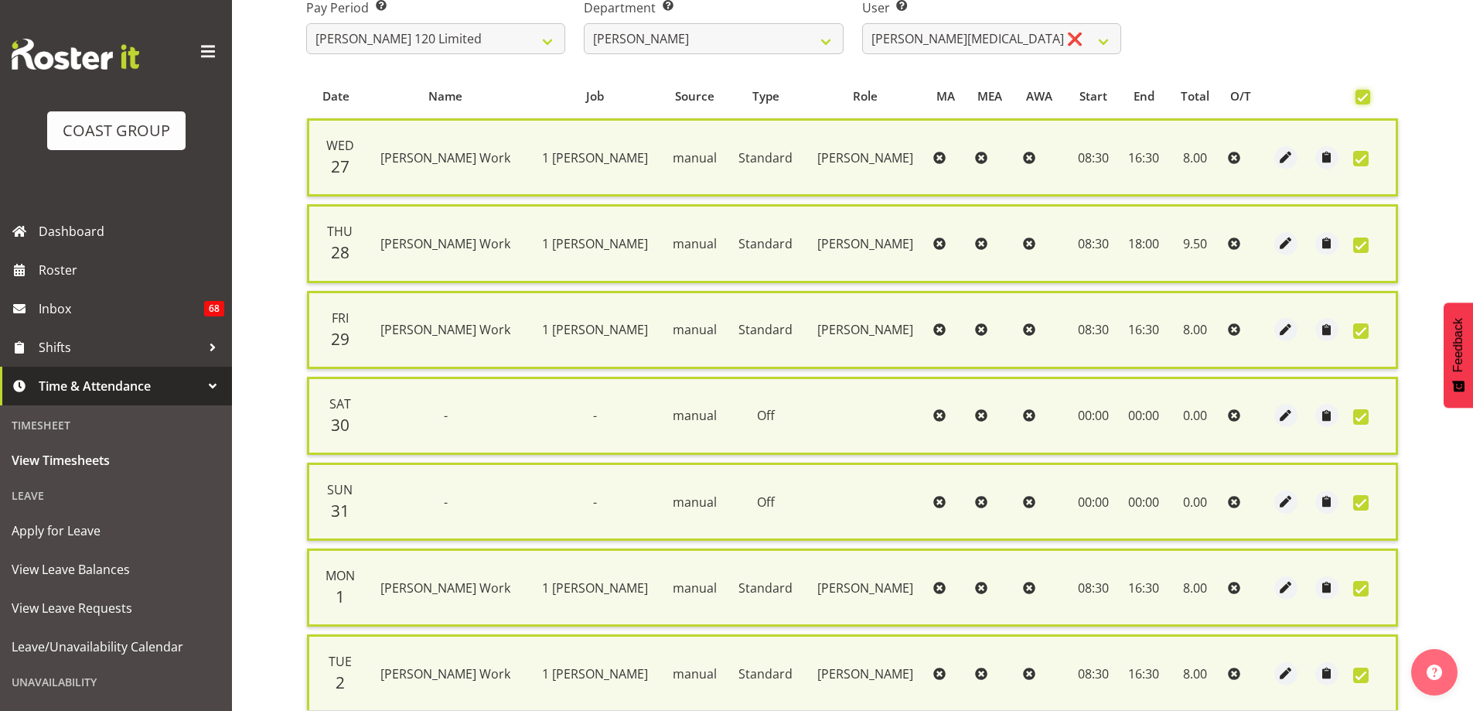
scroll to position [391, 0]
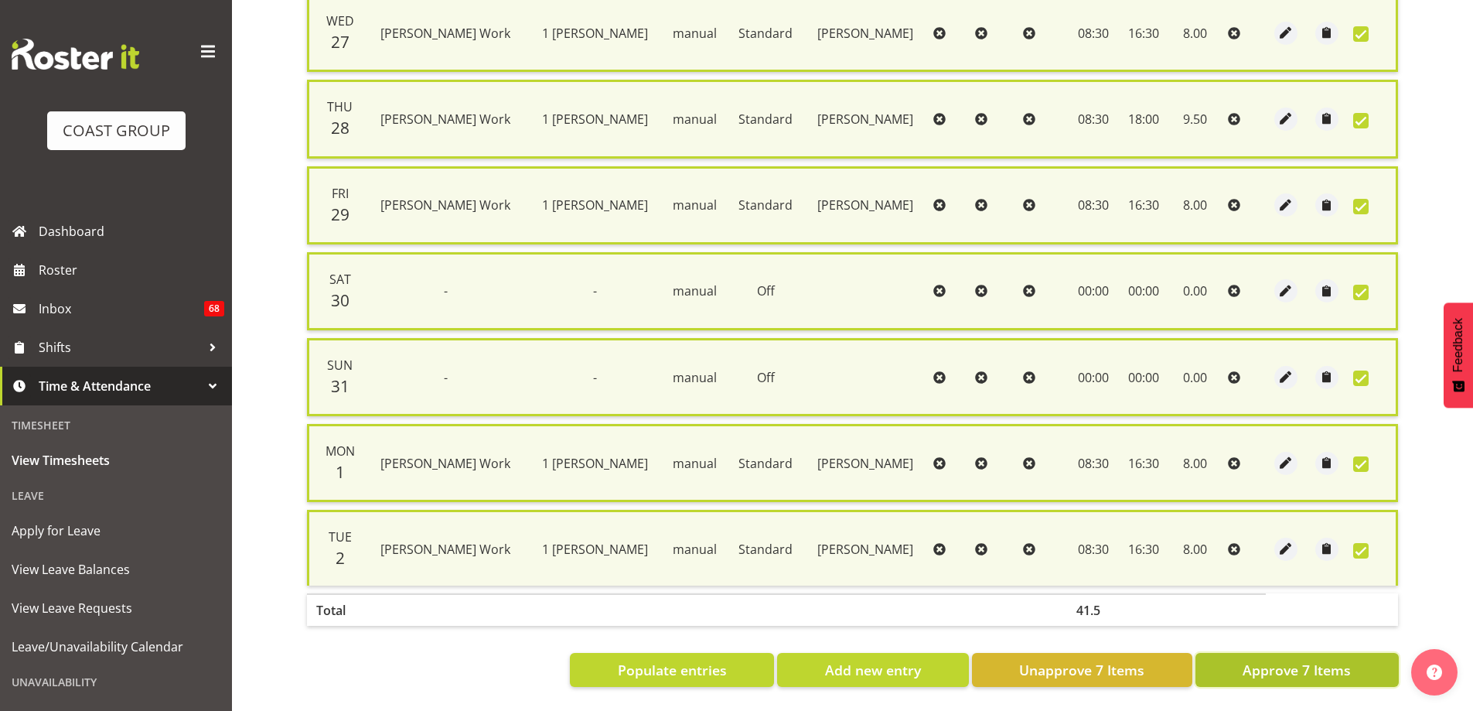
click at [1345, 665] on span "Approve 7 Items" at bounding box center [1297, 670] width 108 height 20
checkbox input "false"
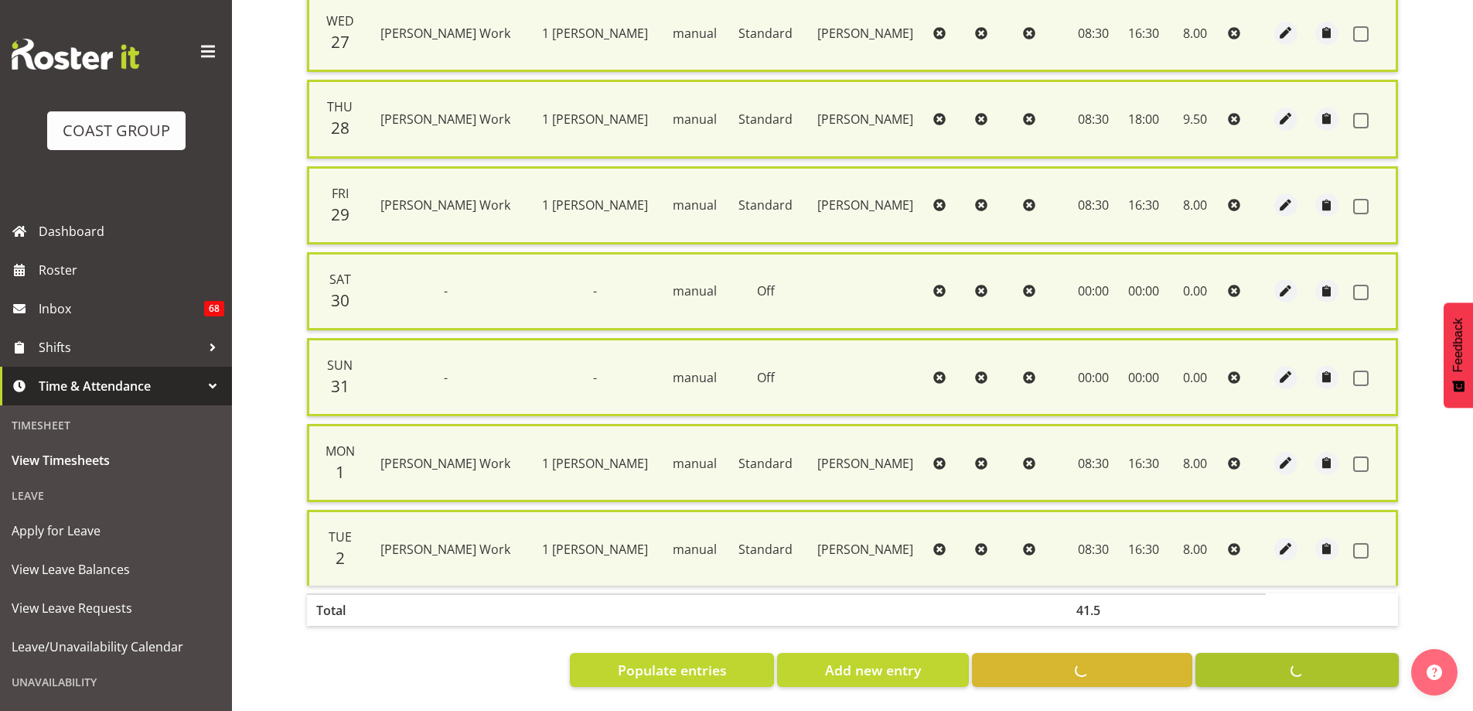
checkbox input "false"
